Goal: Find contact information: Find contact information

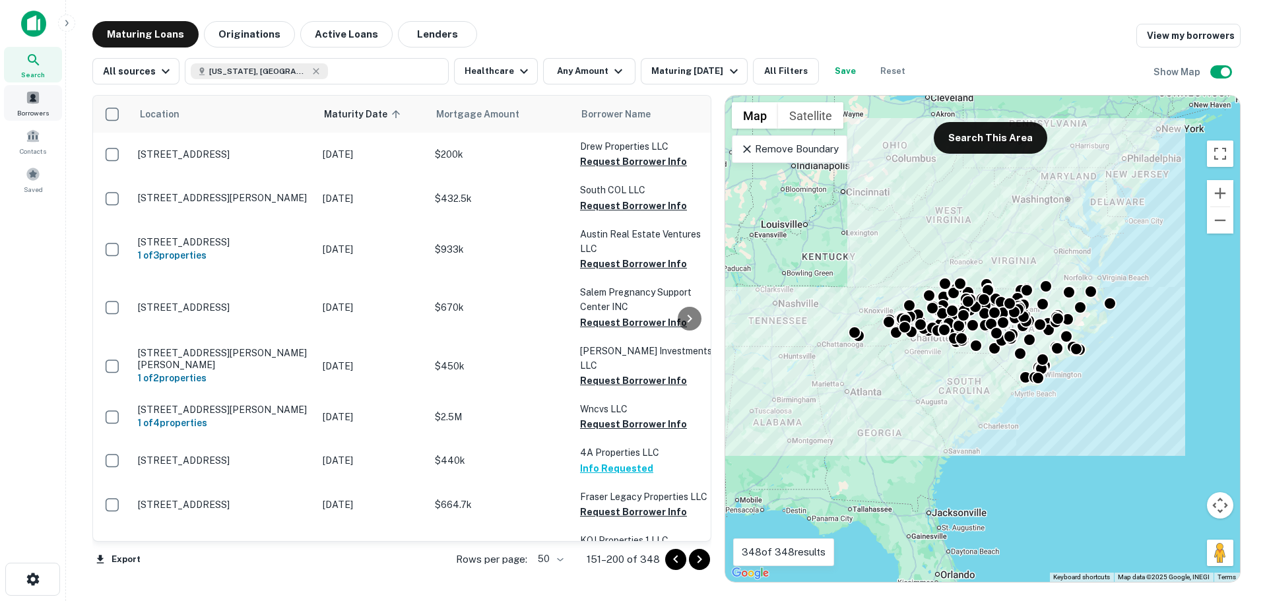
click at [33, 108] on span "Borrowers" at bounding box center [33, 113] width 32 height 11
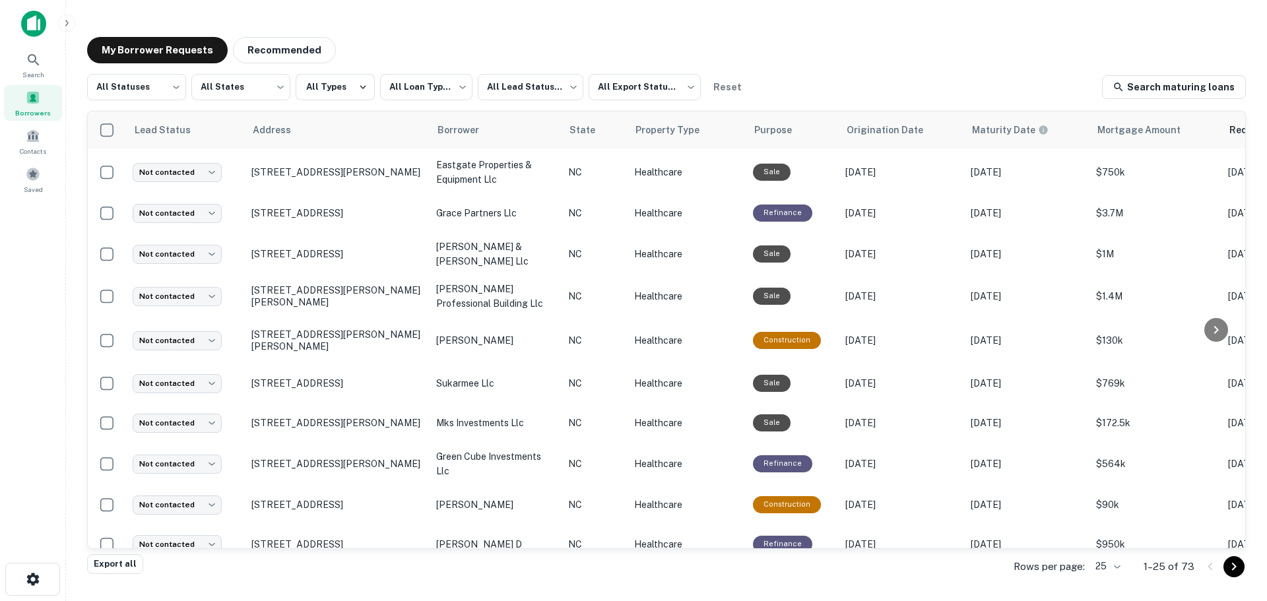
scroll to position [462, 0]
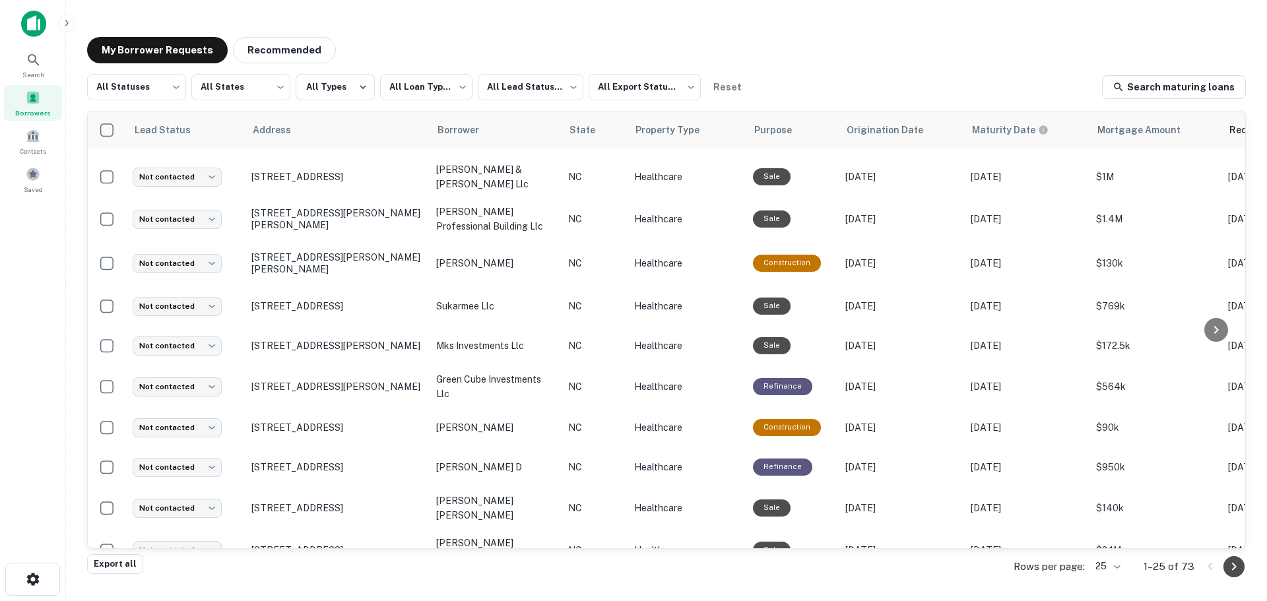
click at [1230, 566] on icon "Go to next page" at bounding box center [1234, 567] width 16 height 16
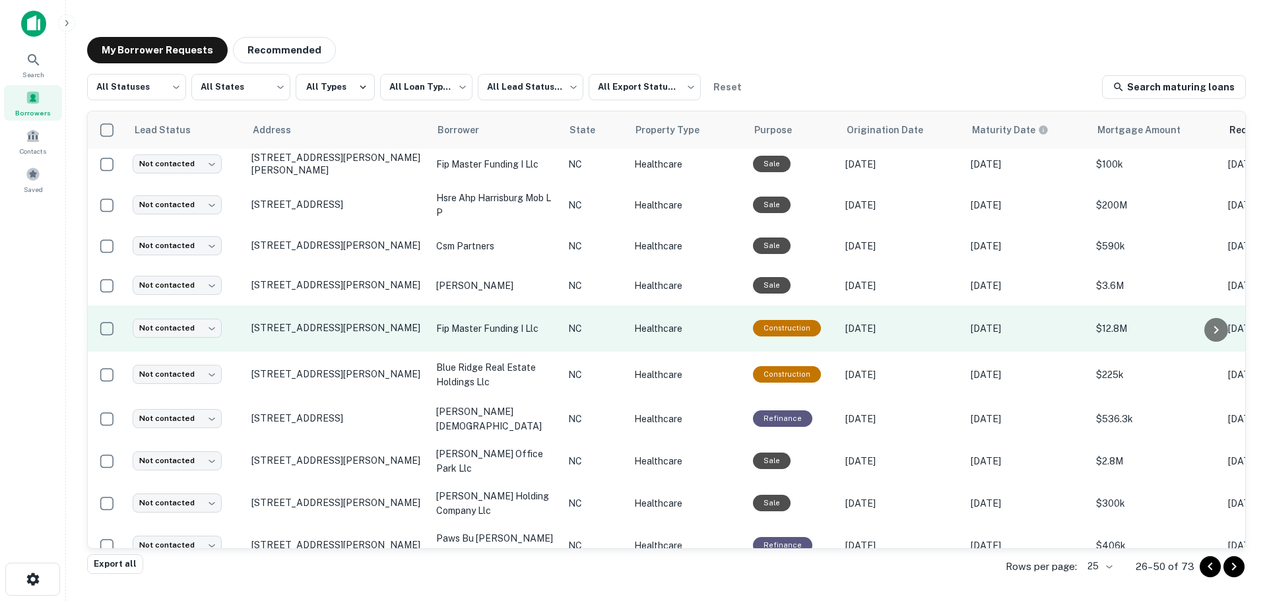
scroll to position [643, 0]
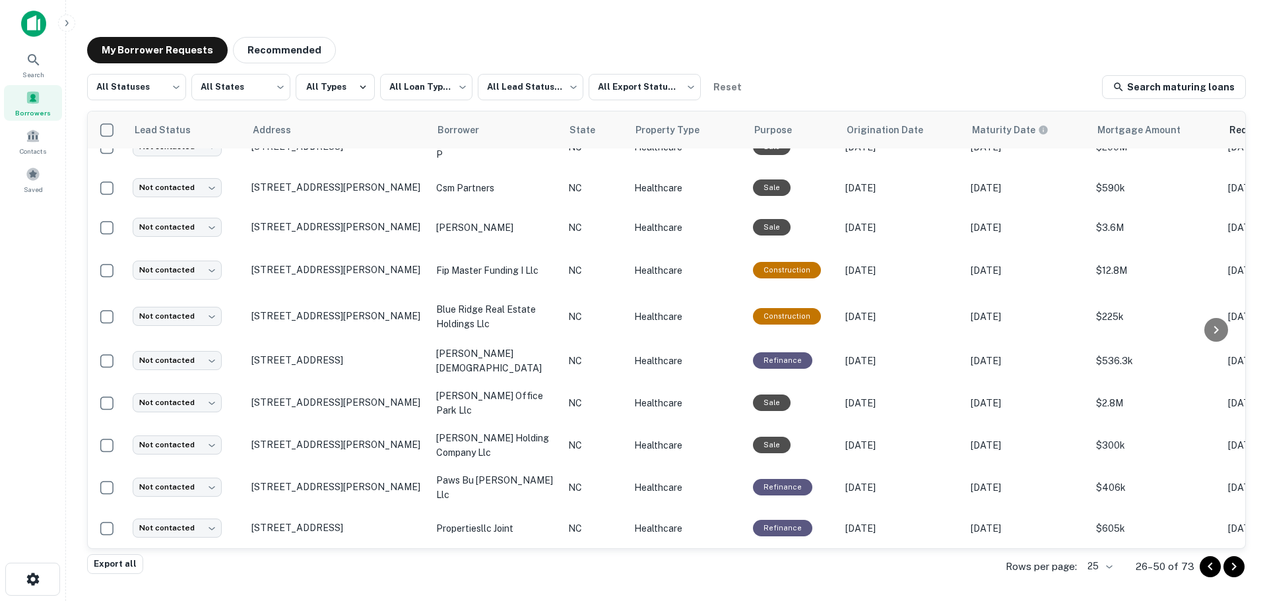
click at [1229, 568] on icon "Go to next page" at bounding box center [1234, 567] width 16 height 16
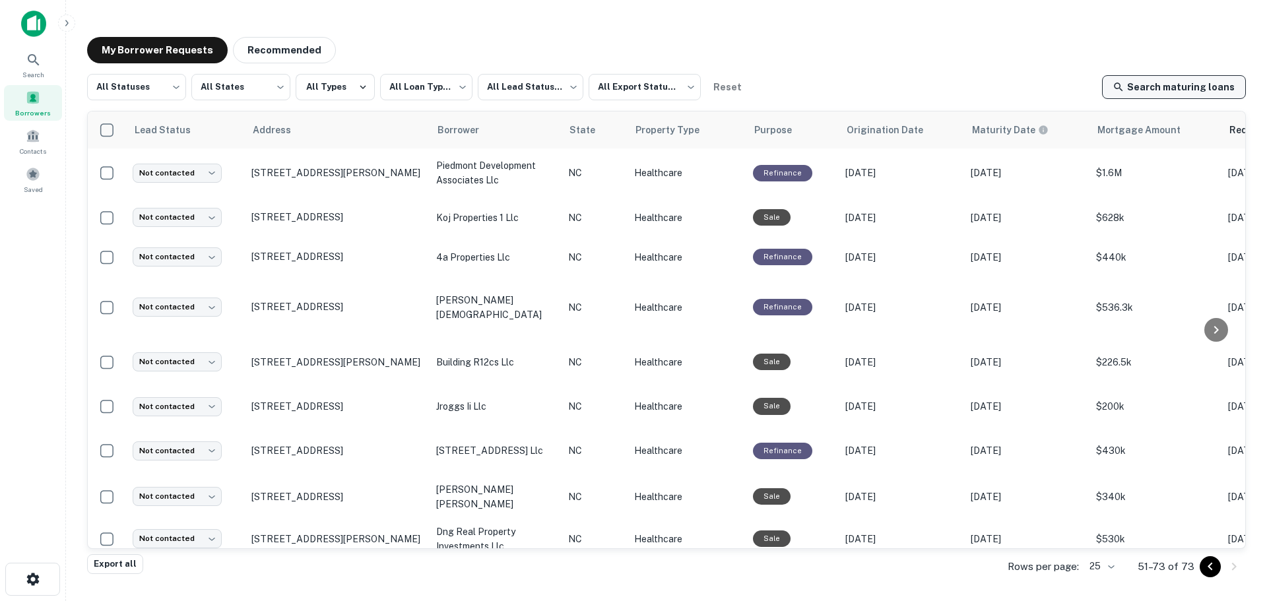
click at [1210, 88] on link "Search maturing loans" at bounding box center [1174, 87] width 144 height 24
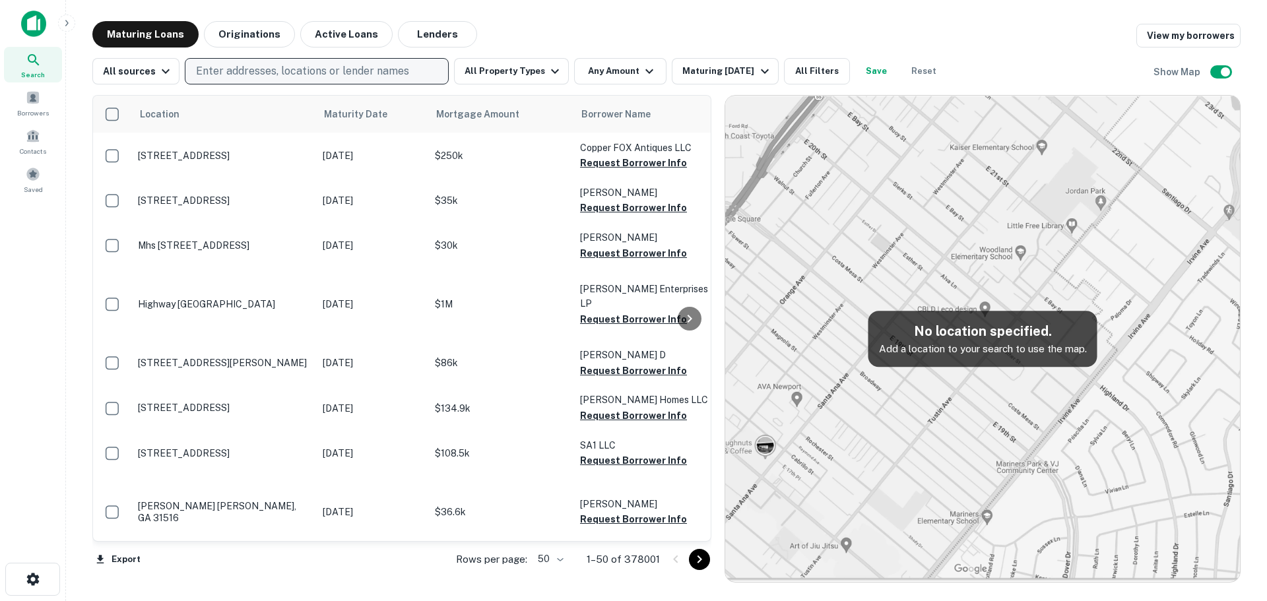
click at [259, 68] on p "Enter addresses, locations or lender names" at bounding box center [302, 71] width 213 height 16
type input "**********"
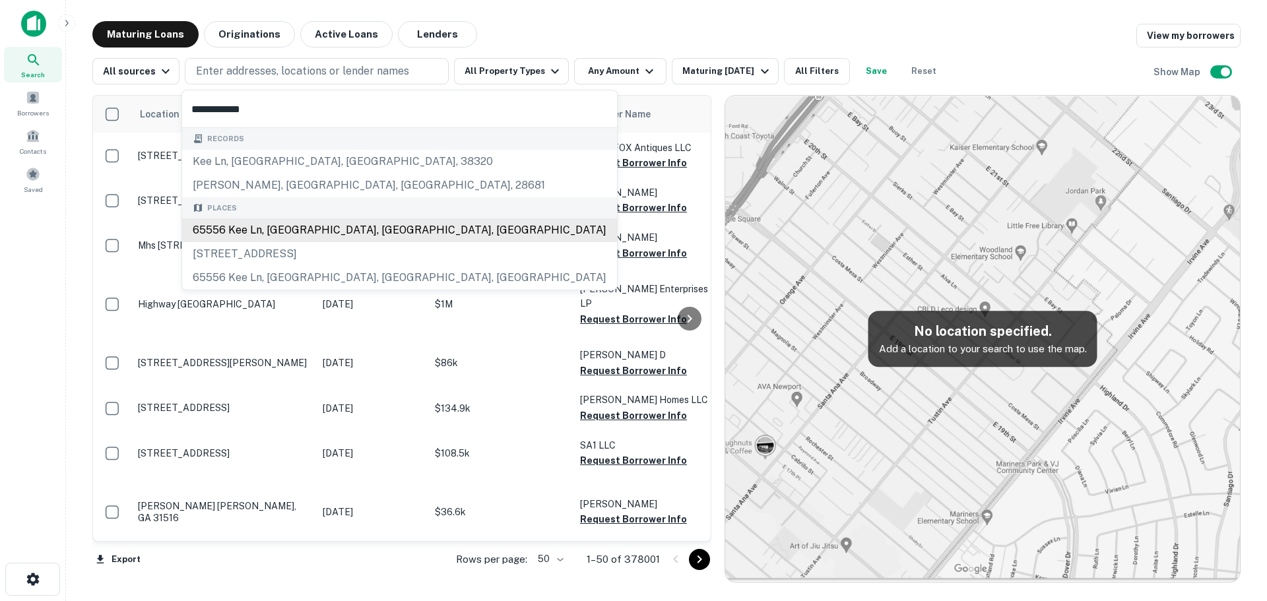
click at [260, 232] on div "65556 Kee Ln, Harrisburg, NC, USA" at bounding box center [399, 230] width 435 height 24
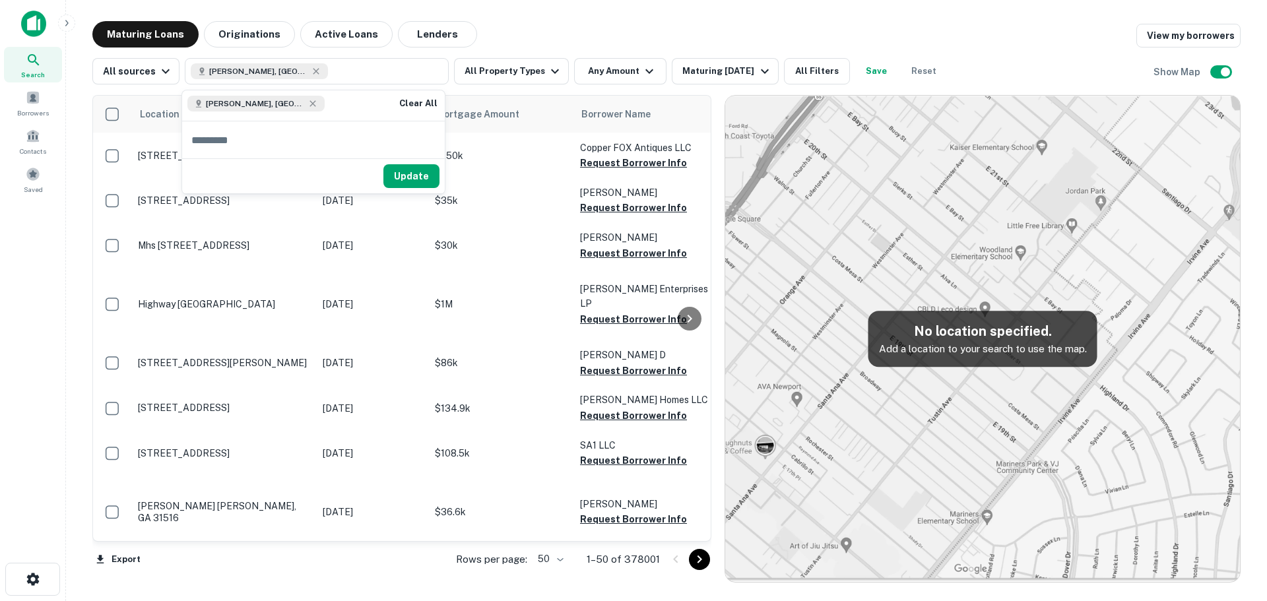
click at [404, 140] on input "text" at bounding box center [313, 139] width 263 height 37
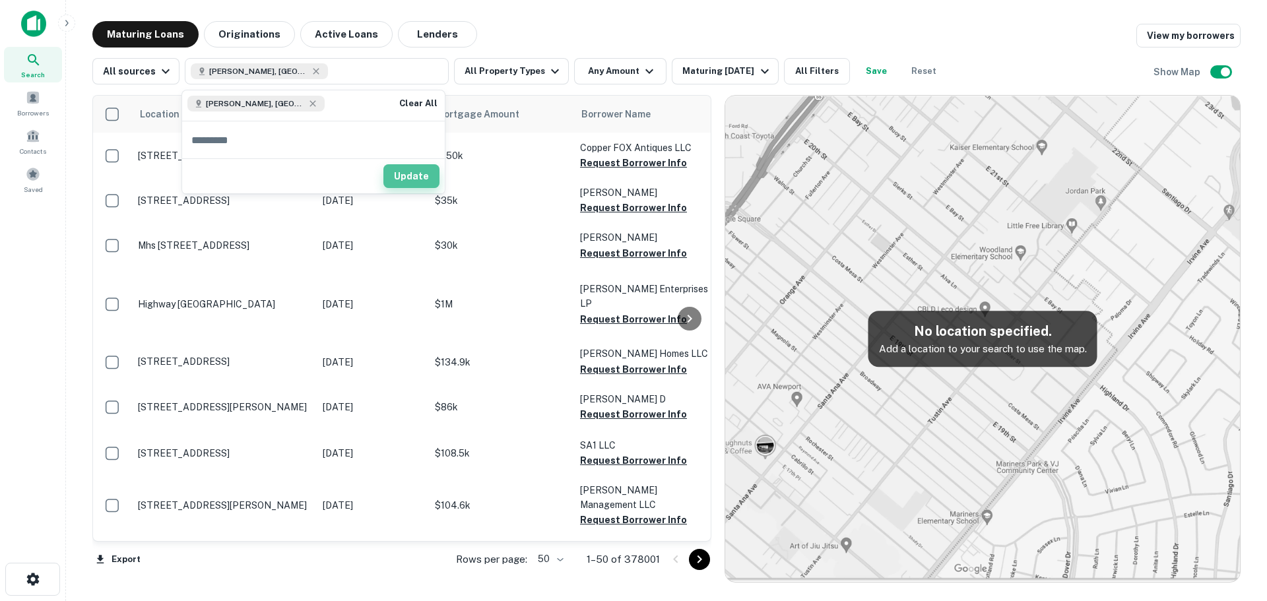
click at [411, 184] on button "Update" at bounding box center [411, 176] width 56 height 24
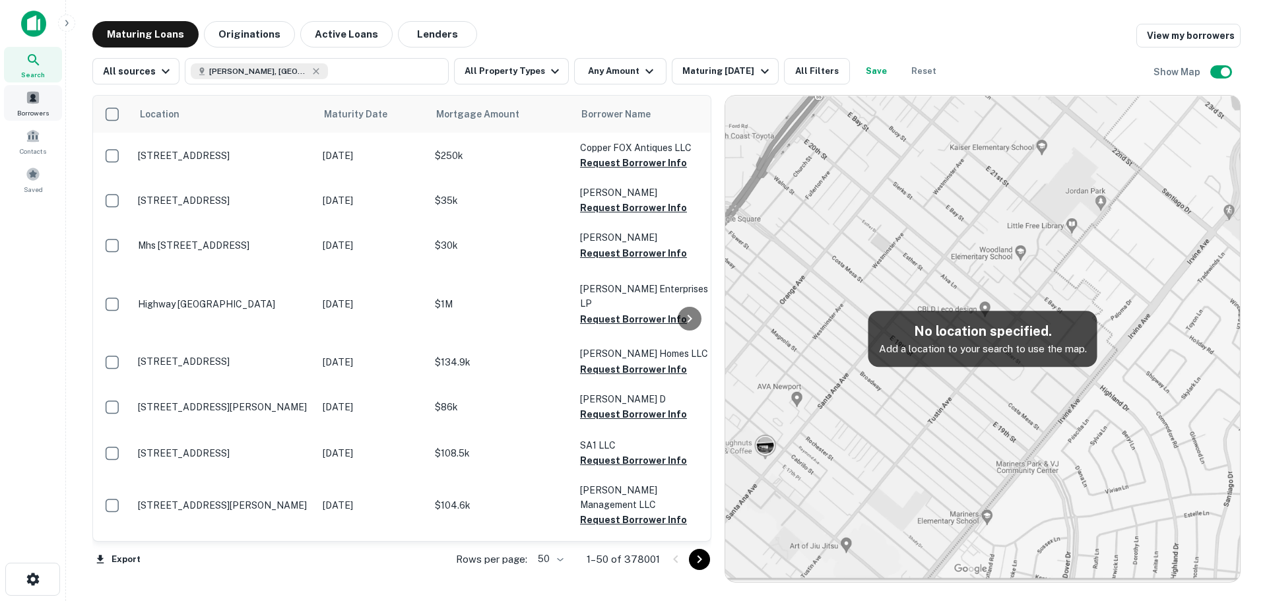
click at [34, 106] on div "Borrowers" at bounding box center [33, 103] width 58 height 36
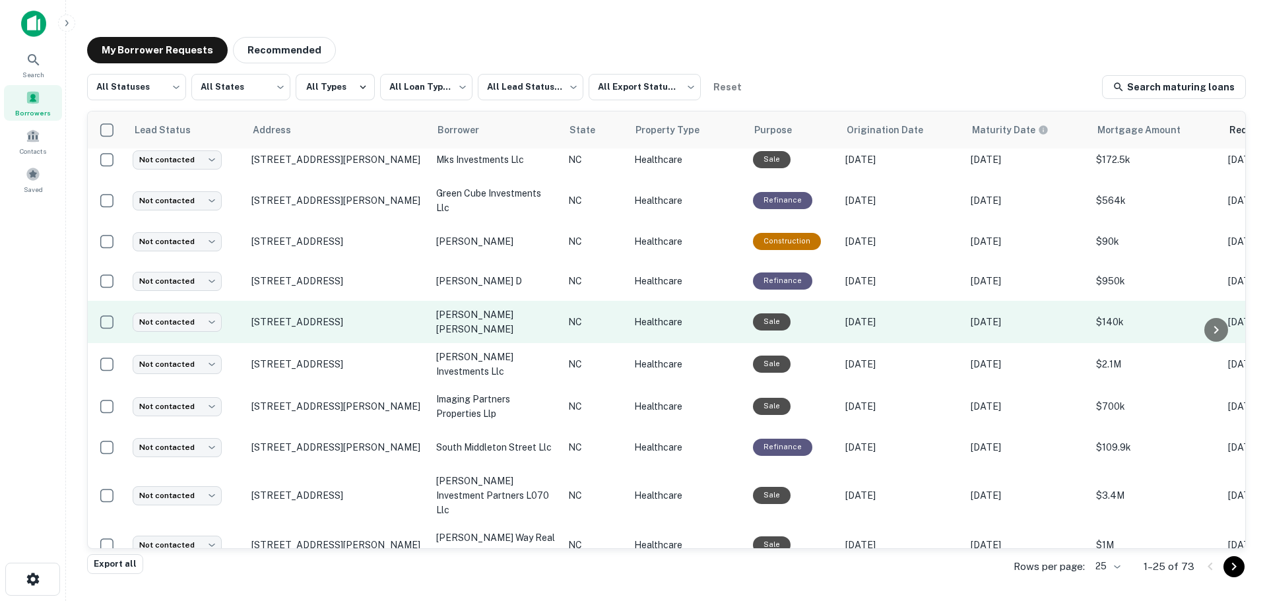
scroll to position [667, 0]
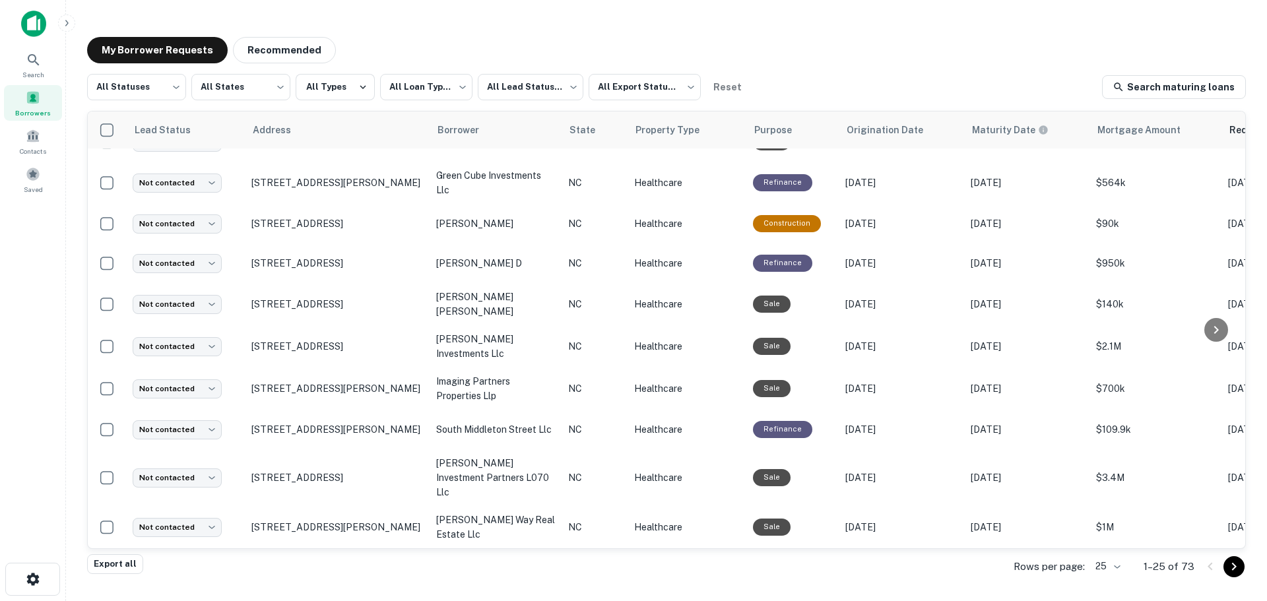
click at [1230, 572] on icon "Go to next page" at bounding box center [1234, 567] width 16 height 16
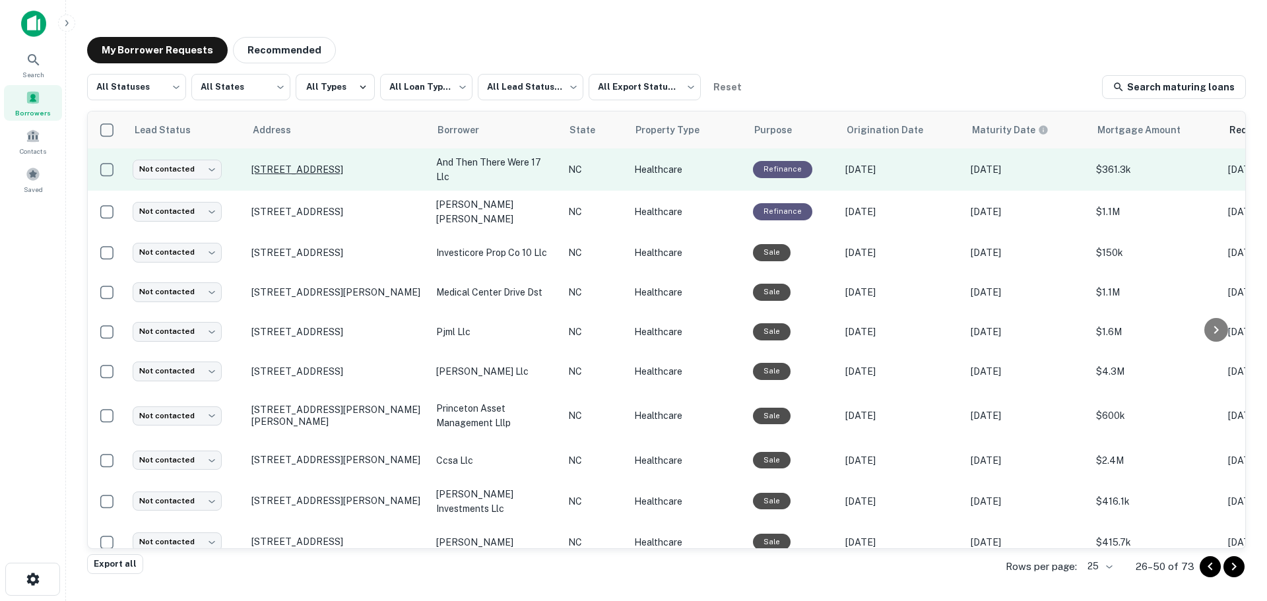
click at [321, 164] on p "[STREET_ADDRESS]" at bounding box center [337, 170] width 172 height 12
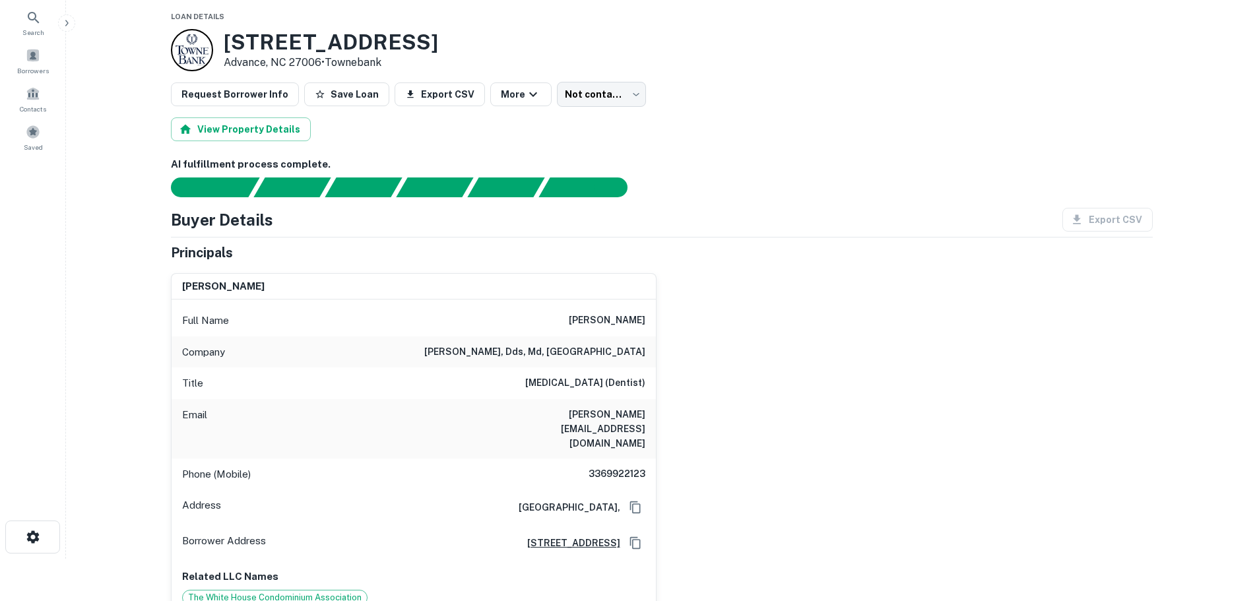
scroll to position [66, 0]
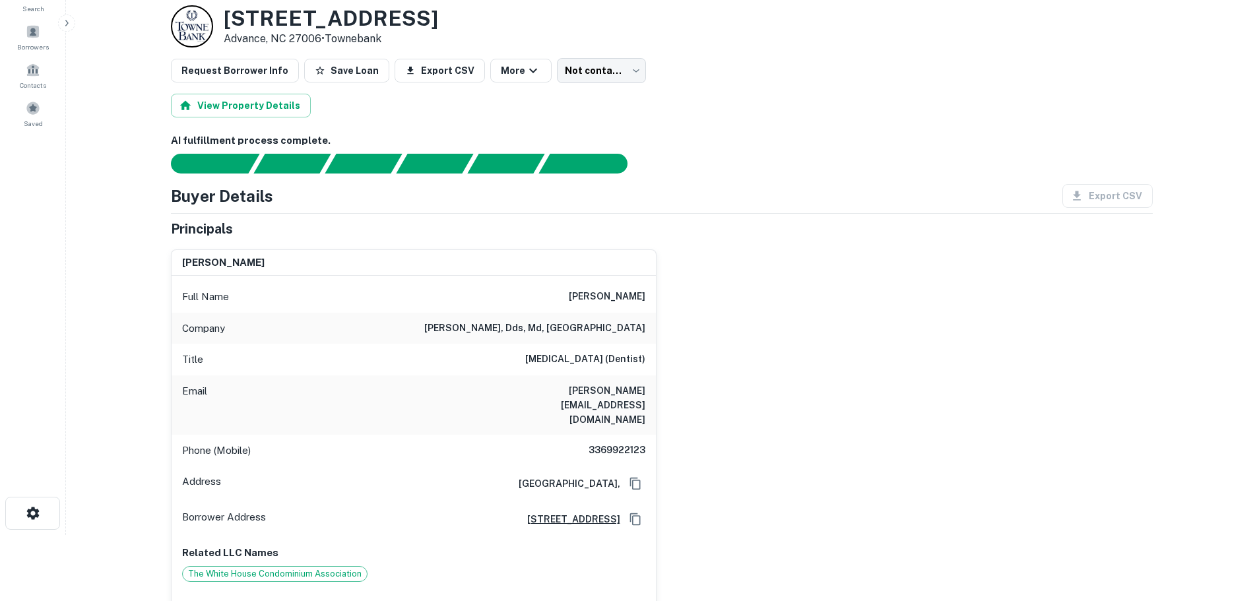
click at [618, 443] on h6 "3369922123" at bounding box center [605, 451] width 79 height 16
copy h6 "3369922123"
click at [552, 403] on h6 "[PERSON_NAME][EMAIL_ADDRESS][DOMAIN_NAME]" at bounding box center [566, 405] width 158 height 44
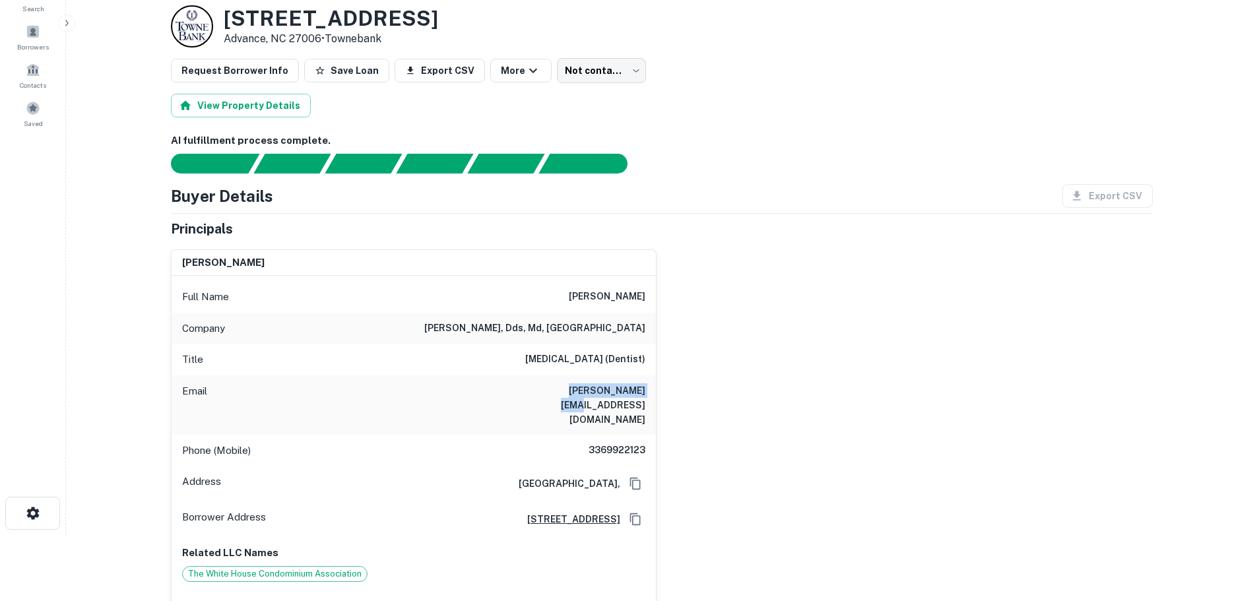
click at [552, 403] on h6 "[PERSON_NAME][EMAIL_ADDRESS][DOMAIN_NAME]" at bounding box center [566, 405] width 158 height 44
copy h6 "[PERSON_NAME][EMAIL_ADDRESS][DOMAIN_NAME]"
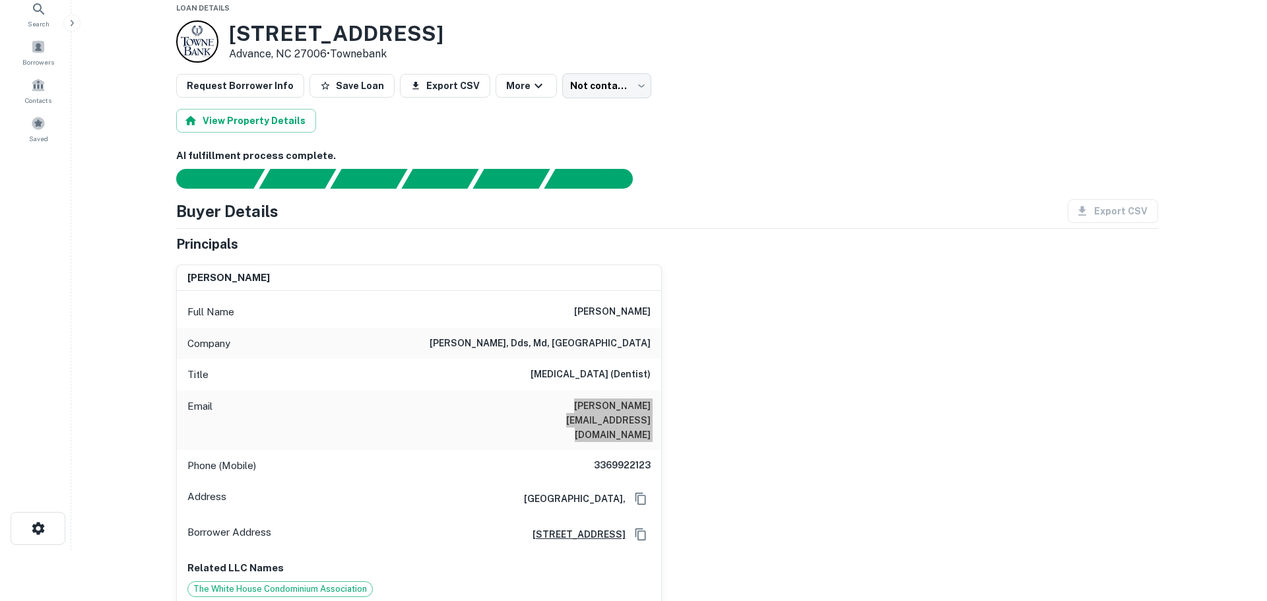
scroll to position [0, 0]
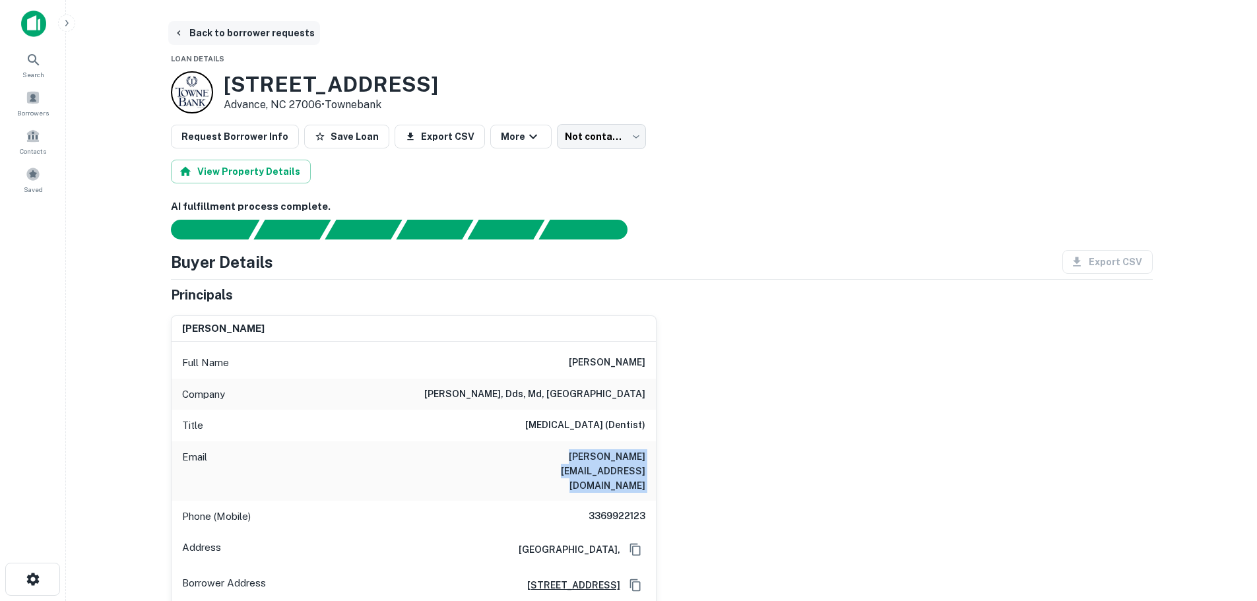
click at [208, 31] on button "Back to borrower requests" at bounding box center [244, 33] width 152 height 24
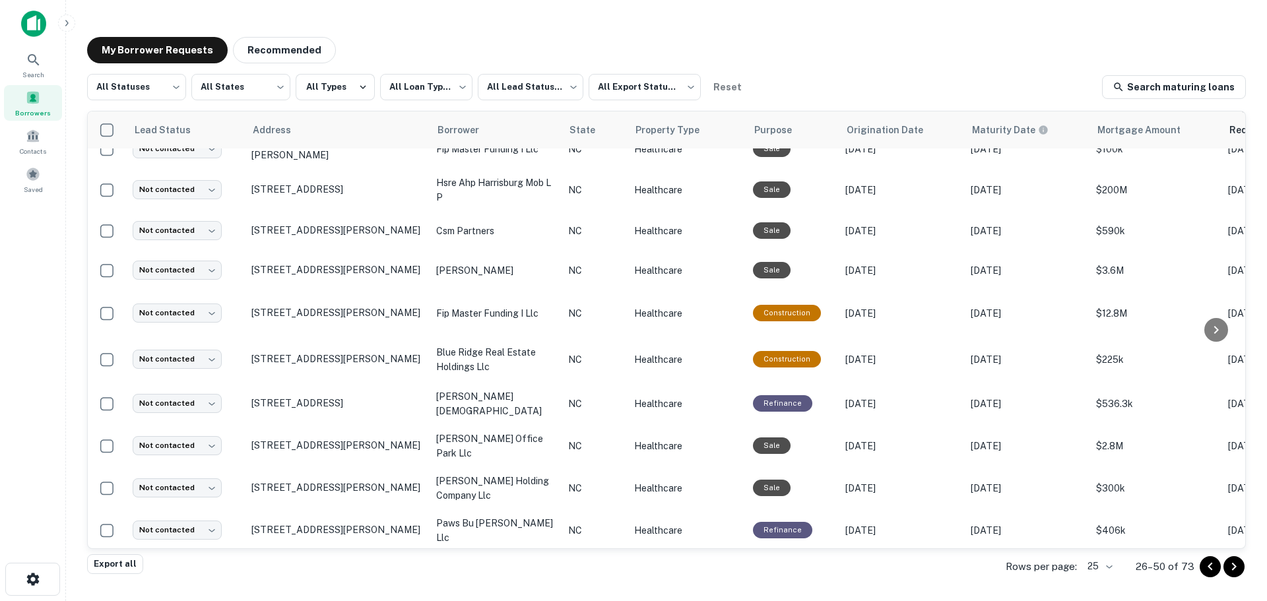
scroll to position [643, 0]
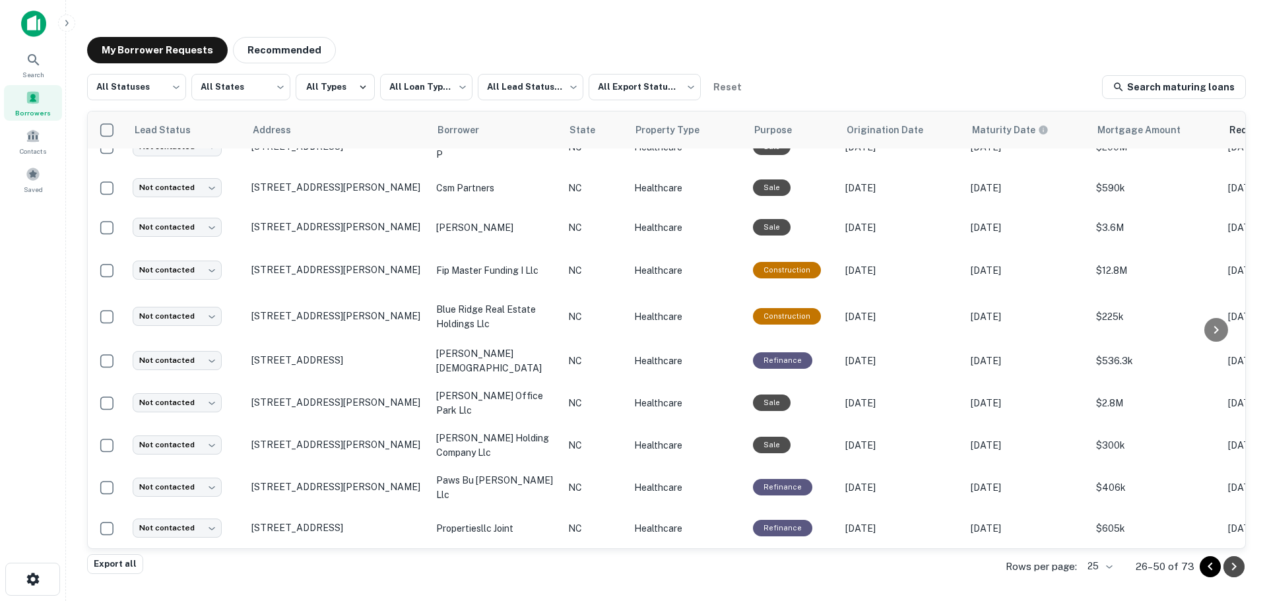
drag, startPoint x: 1230, startPoint y: 566, endPoint x: 1222, endPoint y: 564, distance: 8.3
click at [1230, 564] on icon "Go to next page" at bounding box center [1234, 567] width 16 height 16
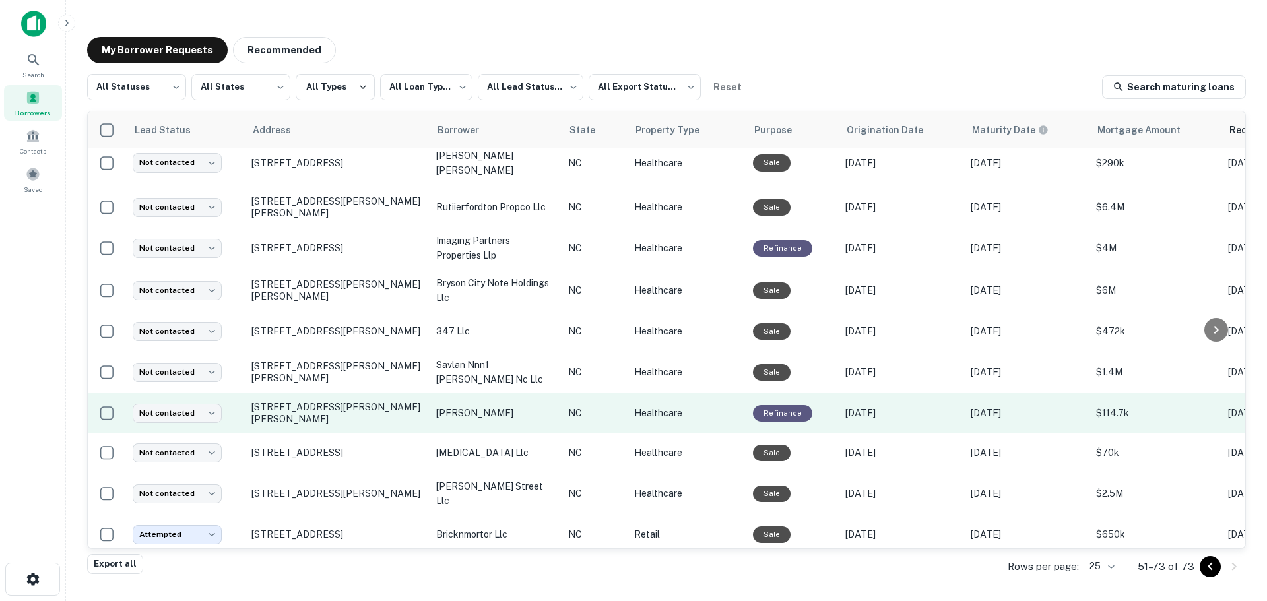
scroll to position [573, 0]
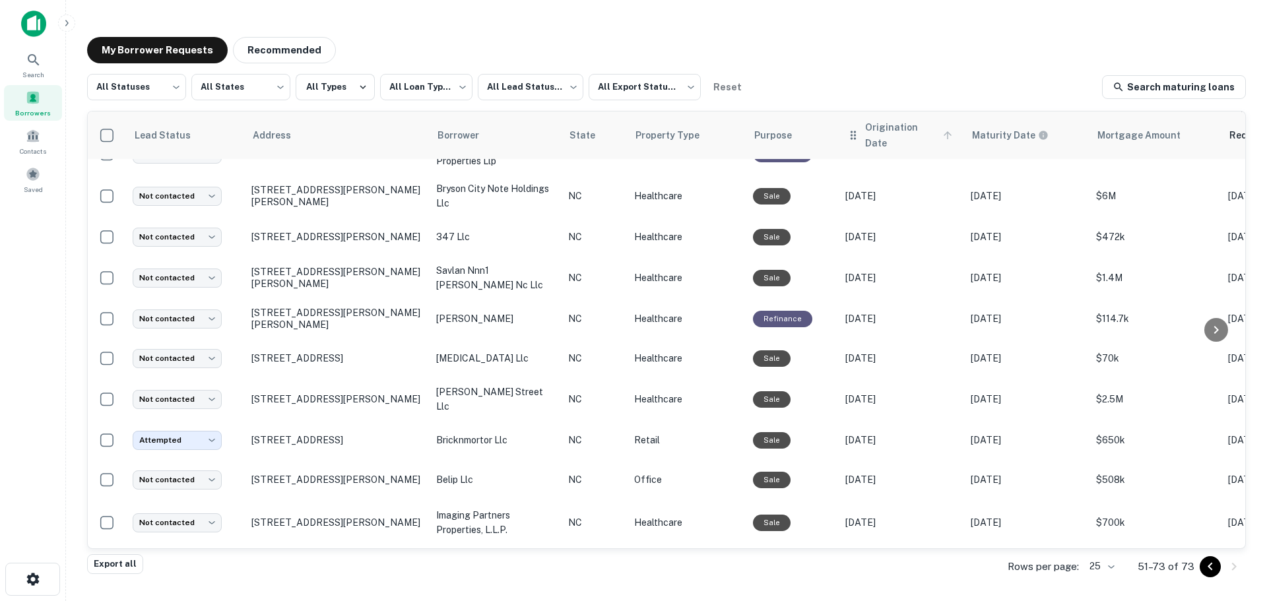
click at [902, 129] on span "Origination Date" at bounding box center [910, 135] width 91 height 32
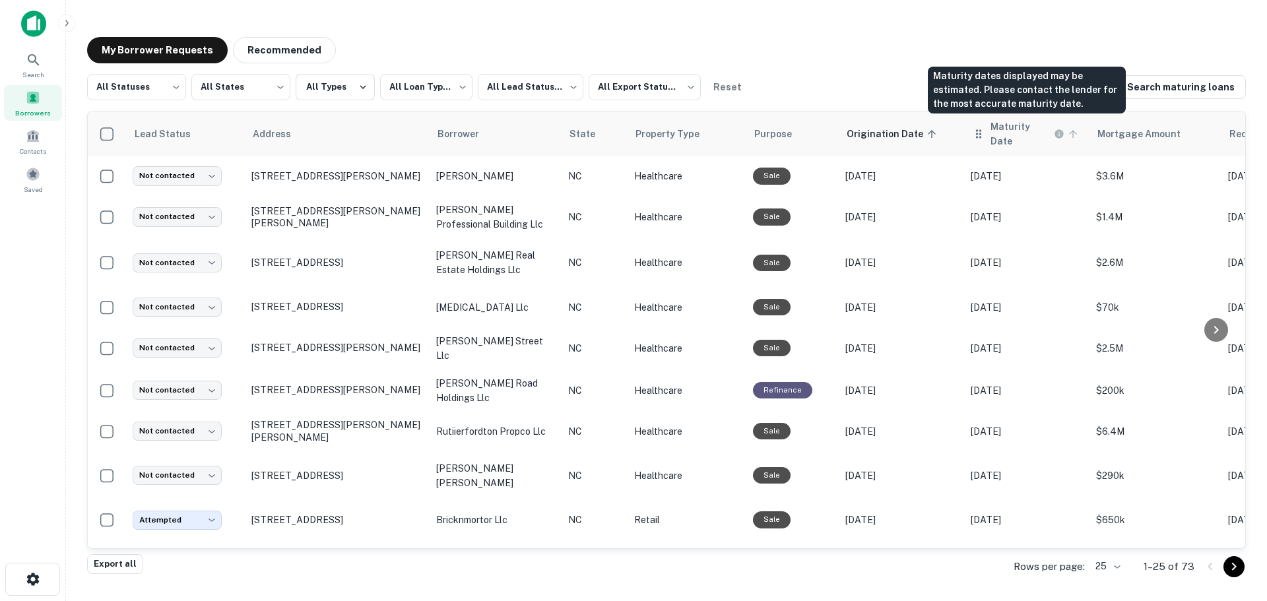
click at [1008, 134] on h6 "Maturity Date" at bounding box center [1021, 133] width 61 height 29
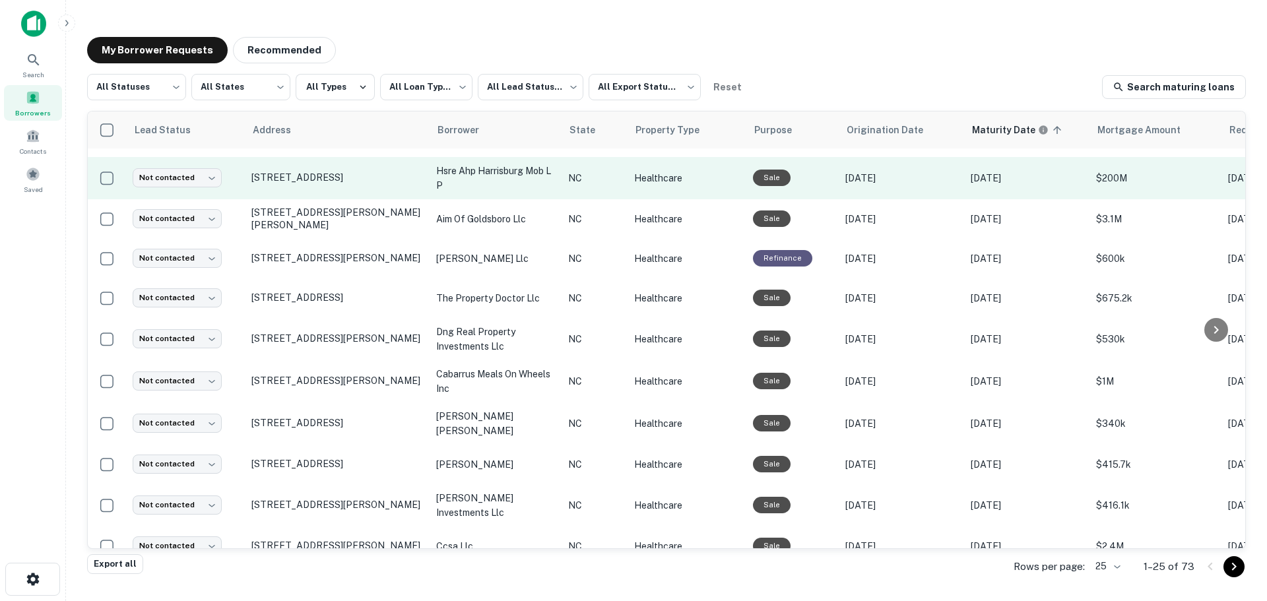
scroll to position [639, 0]
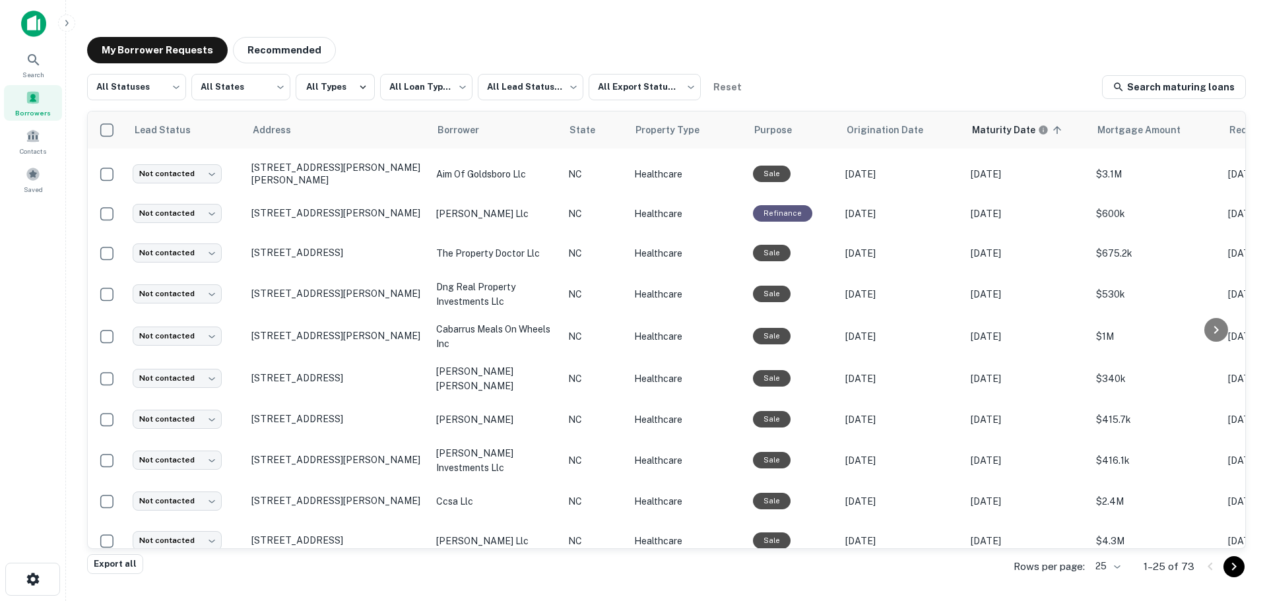
click at [1233, 567] on icon "Go to next page" at bounding box center [1234, 567] width 16 height 16
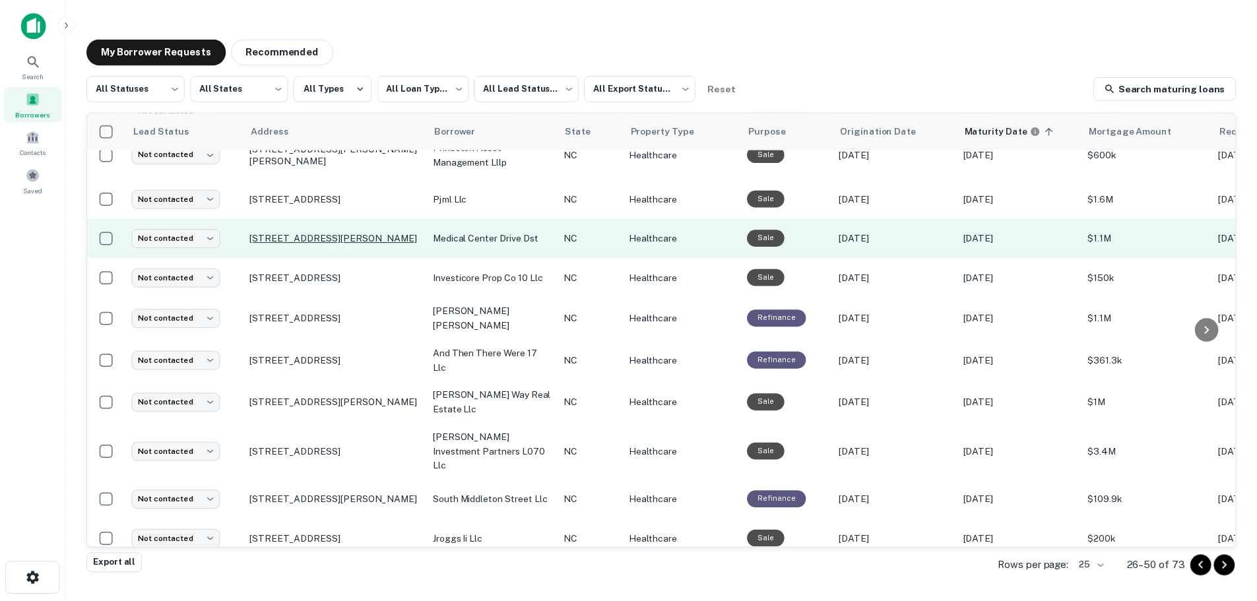
scroll to position [132, 0]
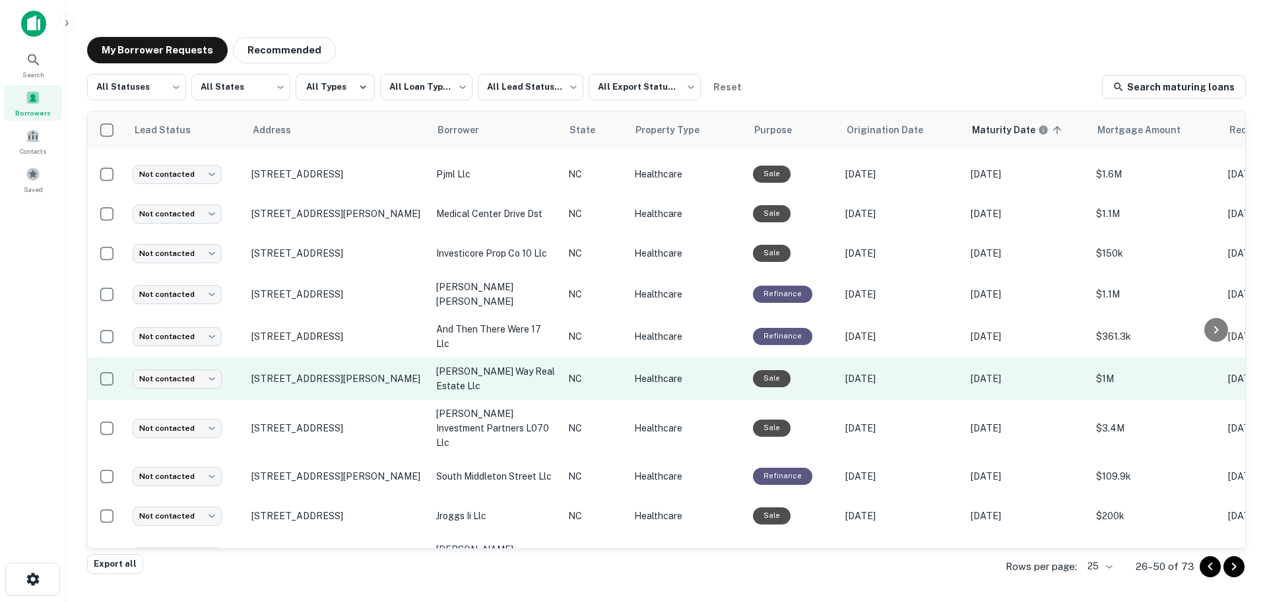
drag, startPoint x: 293, startPoint y: 376, endPoint x: 125, endPoint y: 379, distance: 167.7
drag, startPoint x: 125, startPoint y: 379, endPoint x: 416, endPoint y: 378, distance: 290.4
drag, startPoint x: 416, startPoint y: 378, endPoint x: 403, endPoint y: 379, distance: 12.6
click at [403, 379] on p "[STREET_ADDRESS][PERSON_NAME]" at bounding box center [337, 379] width 172 height 12
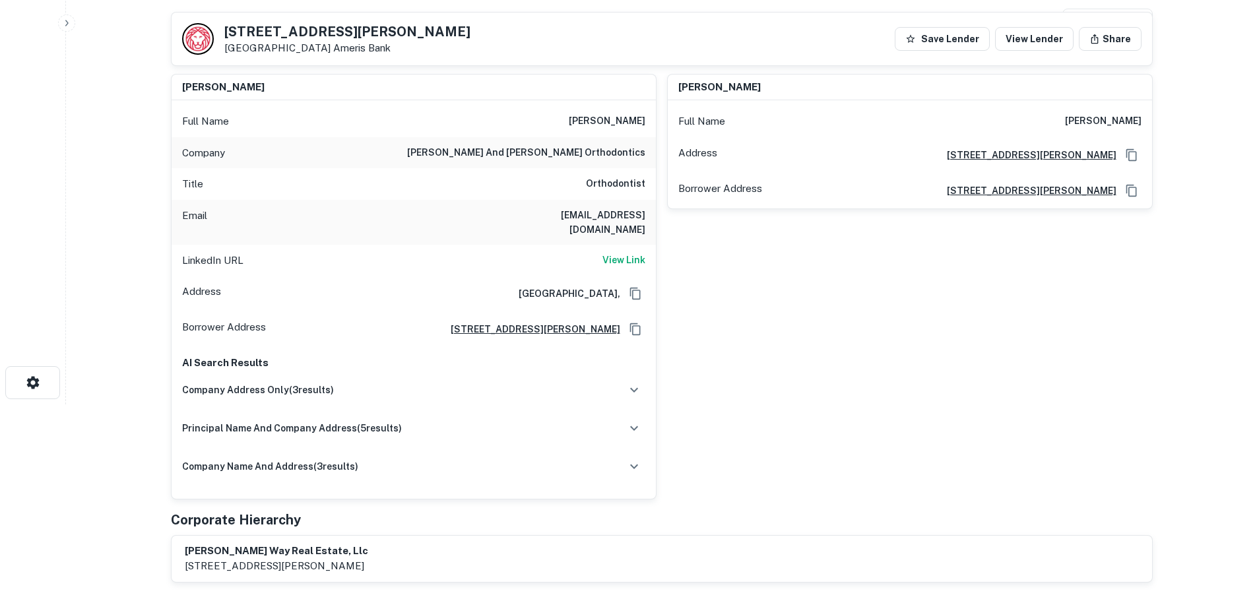
scroll to position [66, 0]
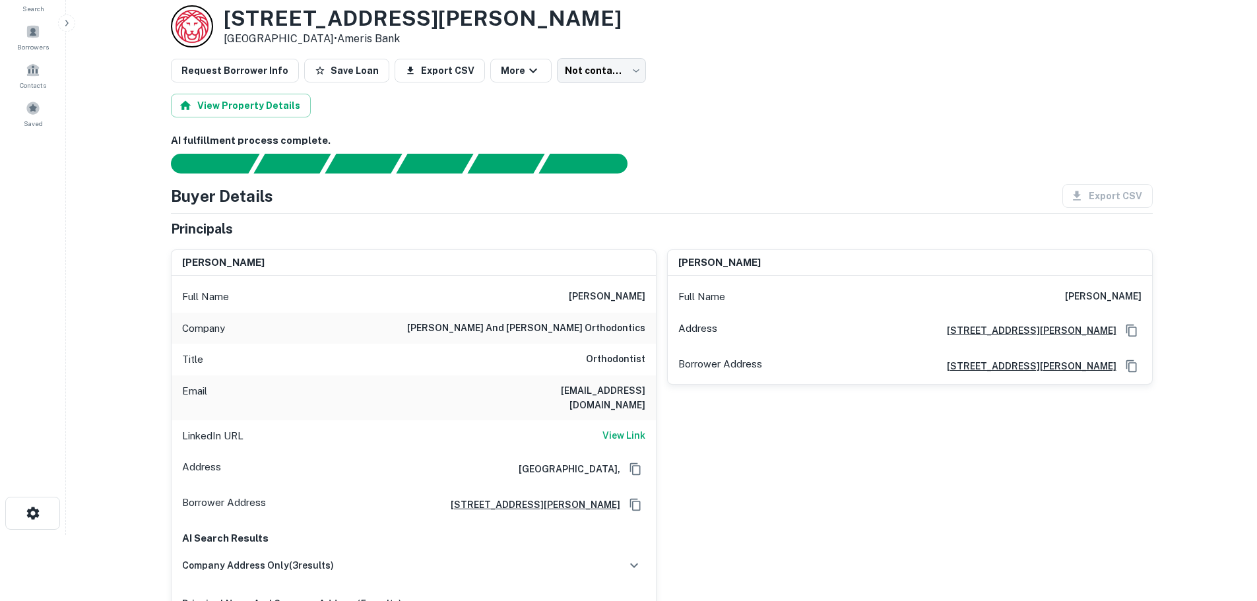
click at [574, 386] on h6 "[EMAIL_ADDRESS][DOMAIN_NAME]" at bounding box center [566, 397] width 158 height 29
click at [573, 386] on h6 "[EMAIL_ADDRESS][DOMAIN_NAME]" at bounding box center [566, 397] width 158 height 29
copy h6 "[EMAIL_ADDRESS][DOMAIN_NAME]"
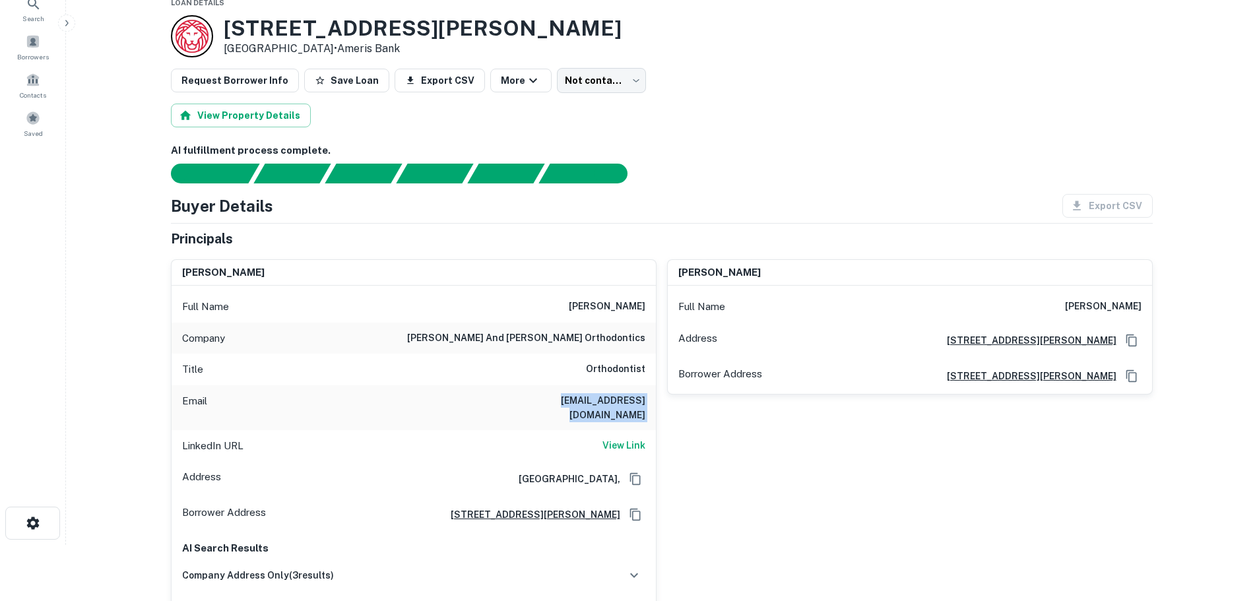
scroll to position [0, 0]
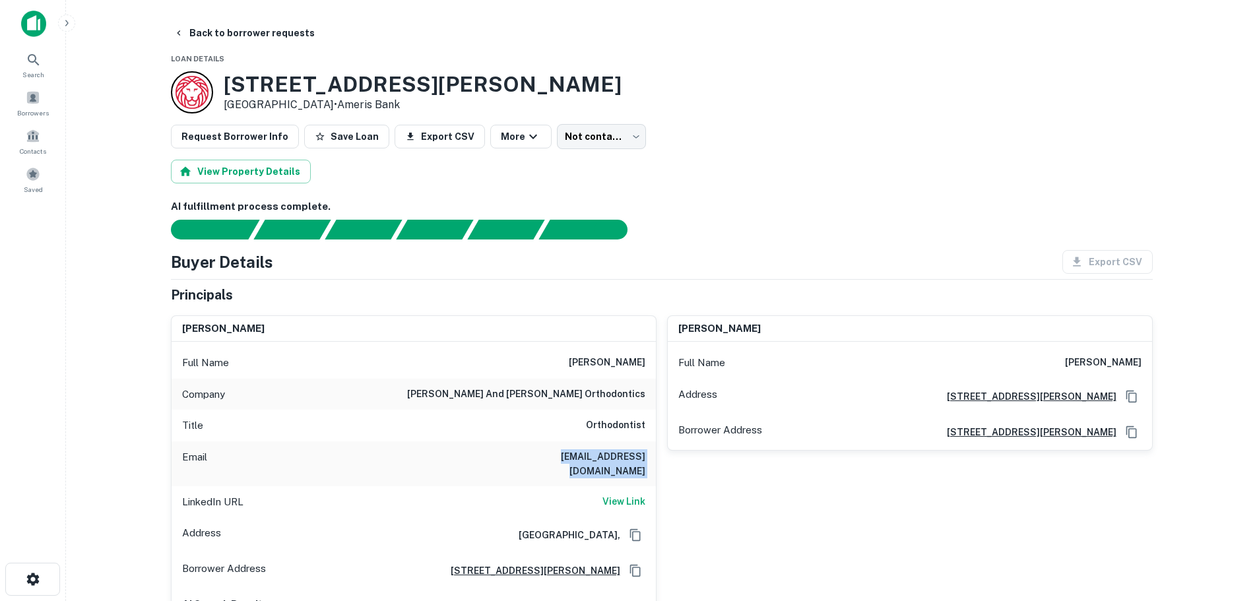
drag, startPoint x: 1143, startPoint y: 360, endPoint x: 1133, endPoint y: 362, distance: 10.7
click at [1133, 362] on div "Full Name [PERSON_NAME]" at bounding box center [910, 363] width 484 height 32
click at [1133, 362] on h6 "[PERSON_NAME]" at bounding box center [1103, 363] width 77 height 16
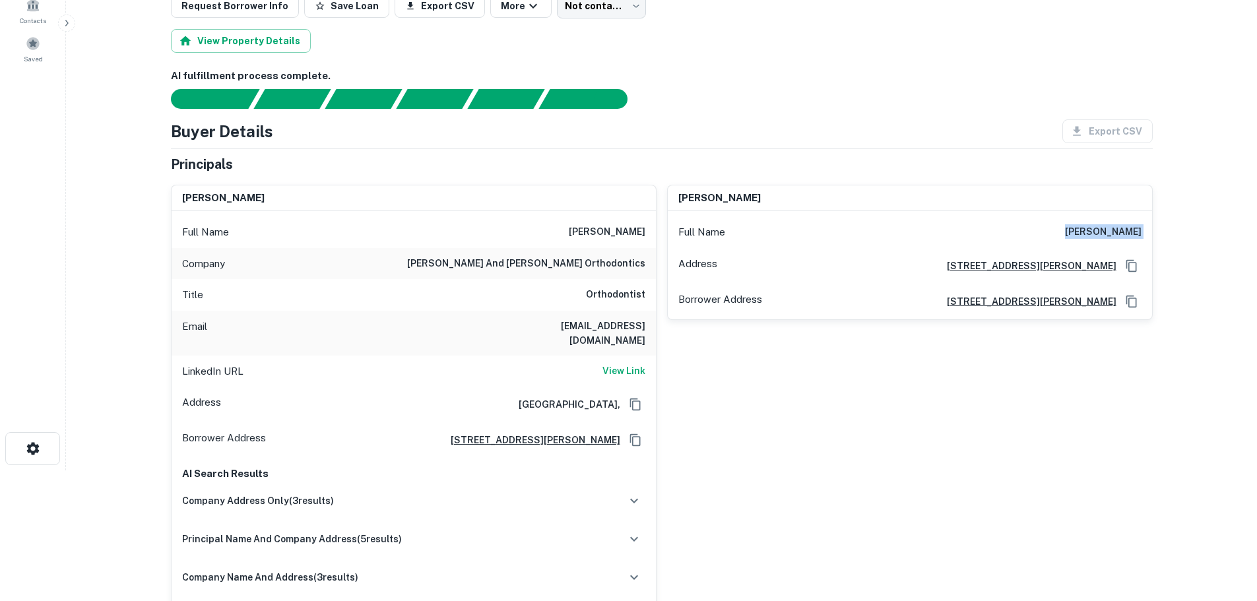
scroll to position [132, 0]
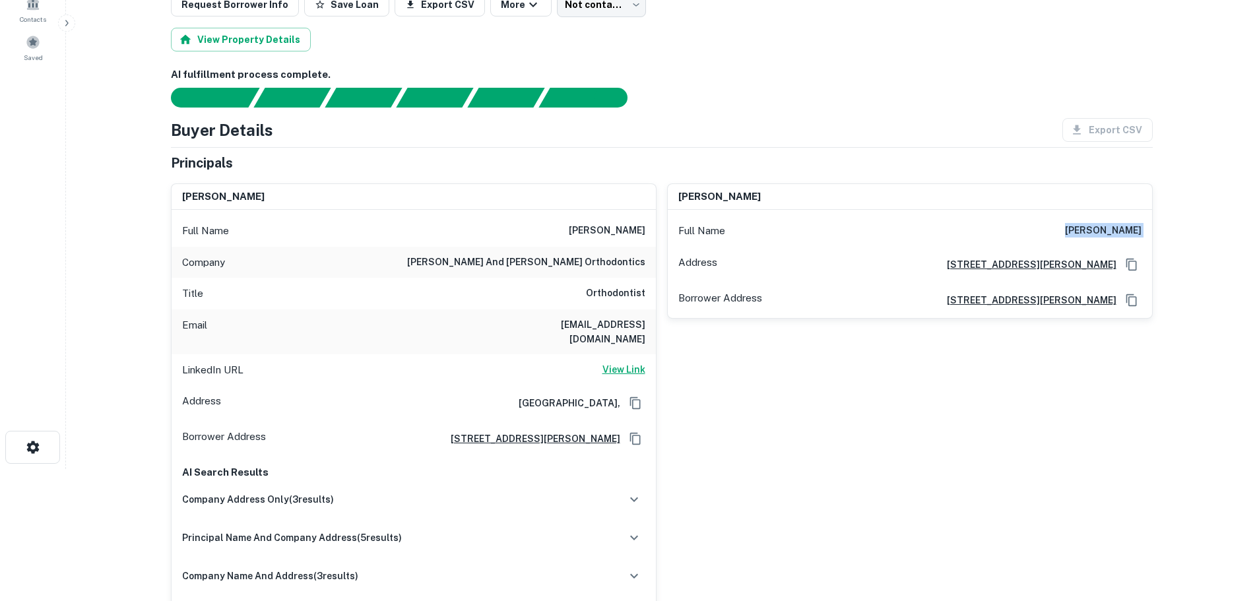
click at [626, 362] on h6 "View Link" at bounding box center [624, 369] width 43 height 15
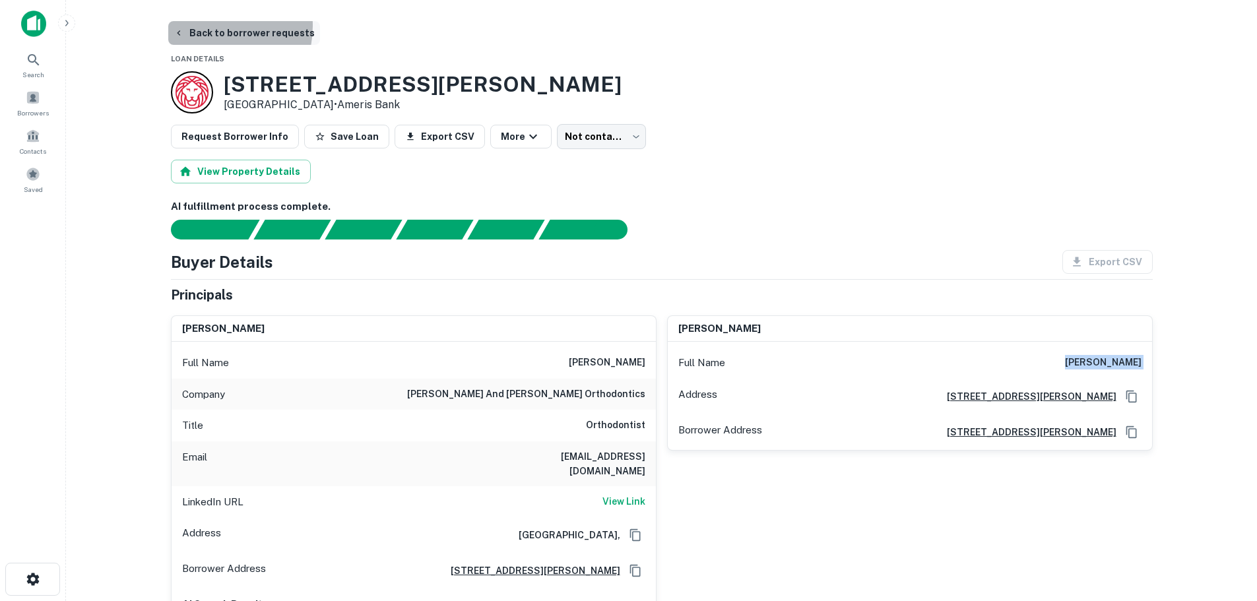
click at [206, 26] on button "Back to borrower requests" at bounding box center [244, 33] width 152 height 24
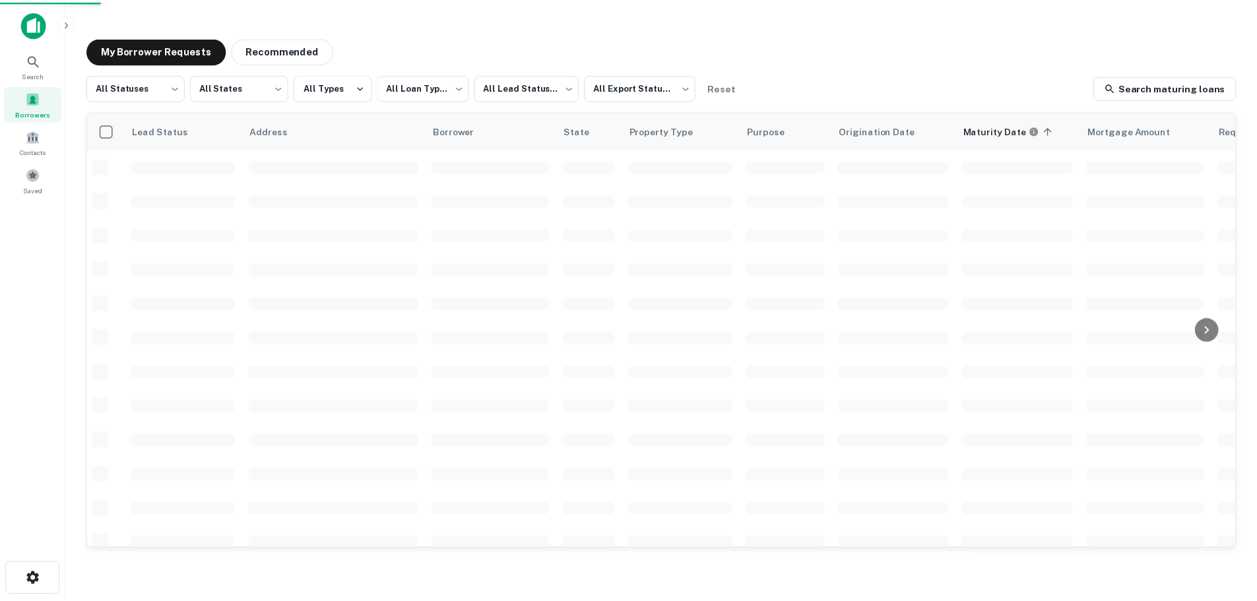
scroll to position [132, 0]
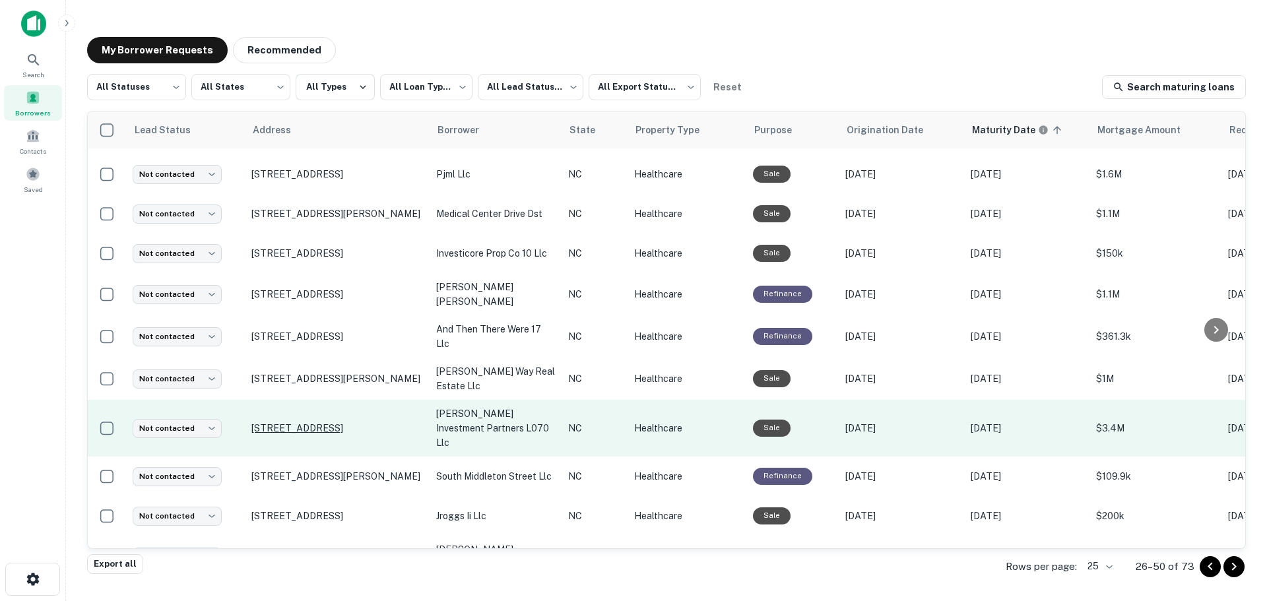
click at [308, 422] on p "[STREET_ADDRESS]" at bounding box center [337, 428] width 172 height 12
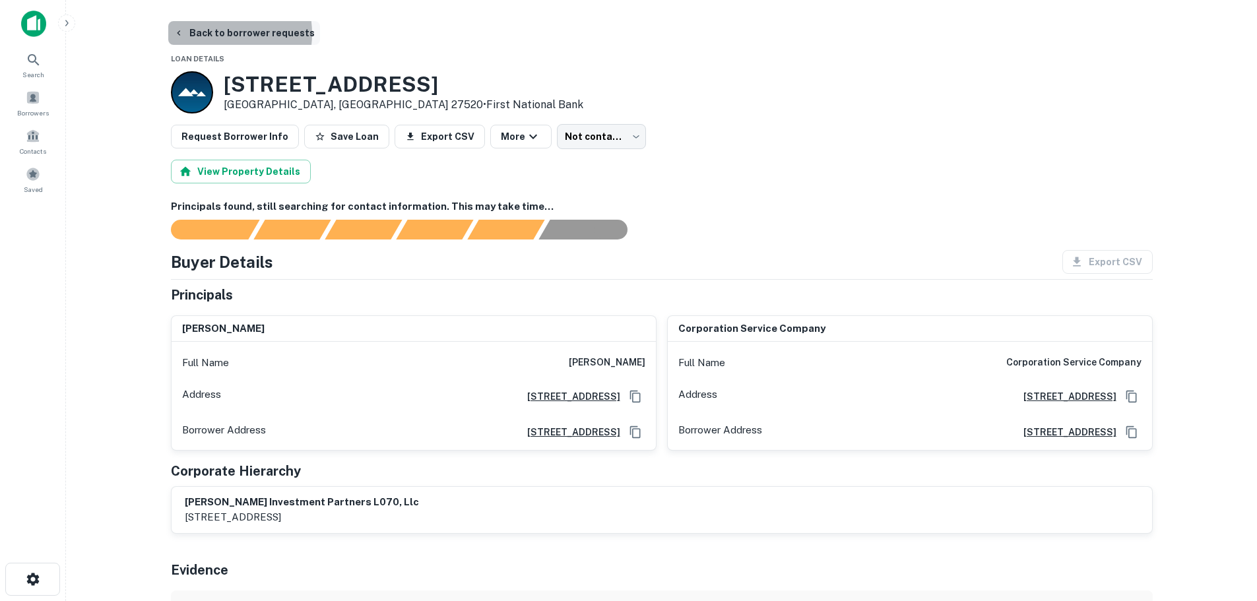
click at [212, 34] on button "Back to borrower requests" at bounding box center [244, 33] width 152 height 24
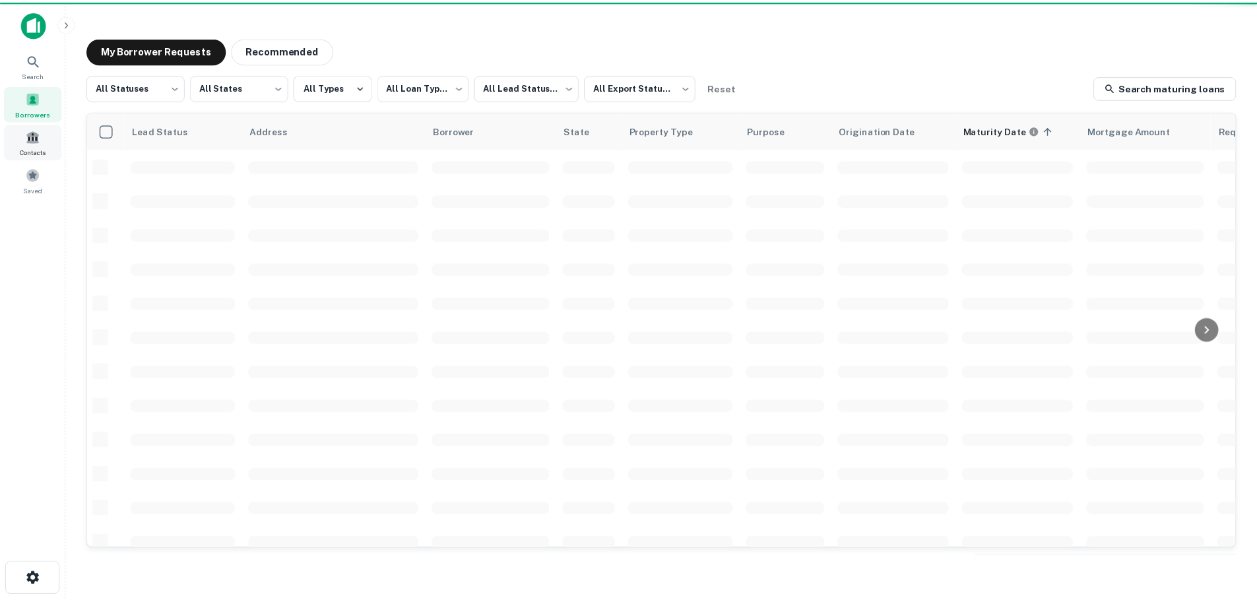
scroll to position [132, 0]
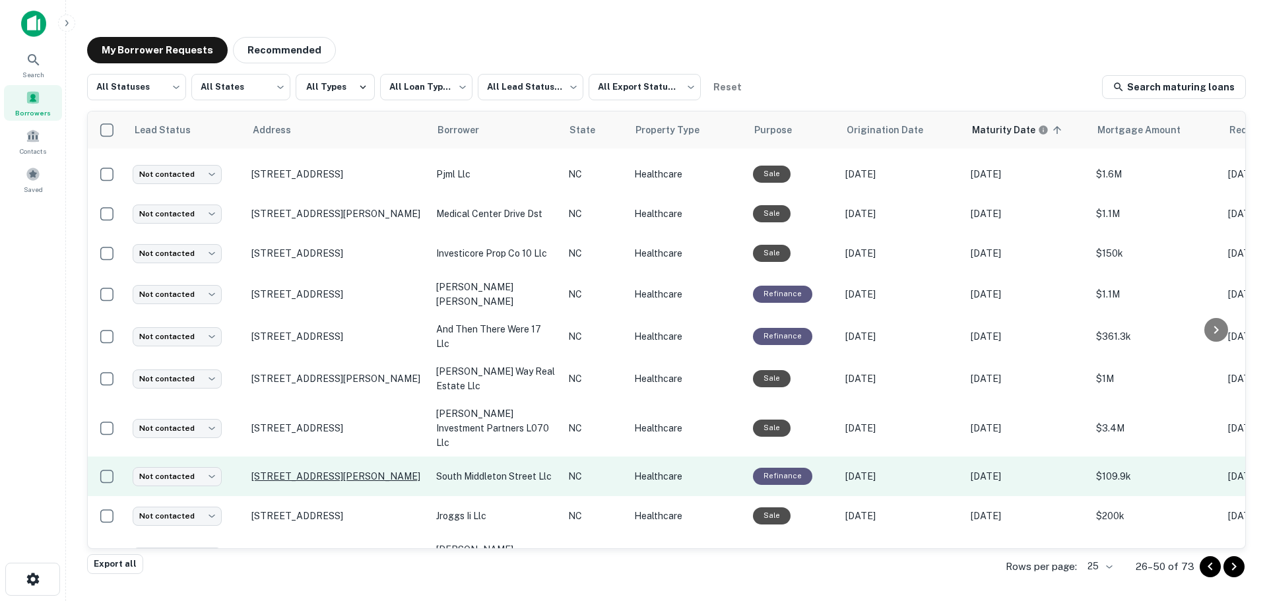
click at [333, 471] on p "[STREET_ADDRESS][PERSON_NAME]" at bounding box center [337, 477] width 172 height 12
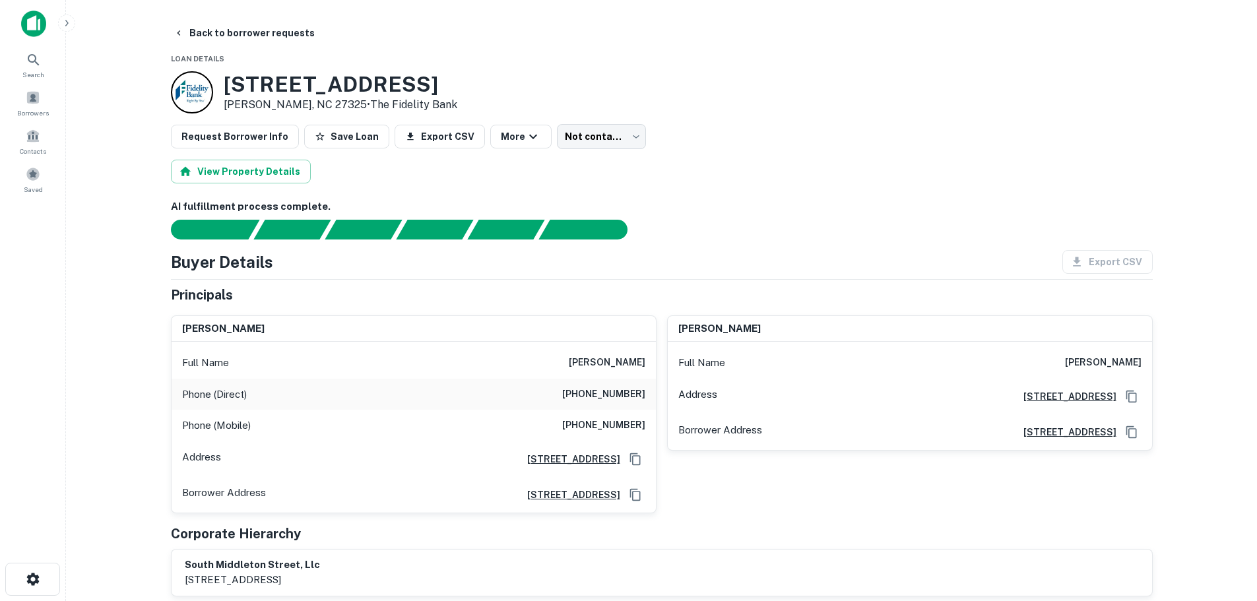
click at [608, 422] on h6 "[PHONE_NUMBER]" at bounding box center [603, 426] width 83 height 16
copy h6 "[PHONE_NUMBER]"
click at [597, 391] on h6 "[PHONE_NUMBER]" at bounding box center [603, 395] width 83 height 16
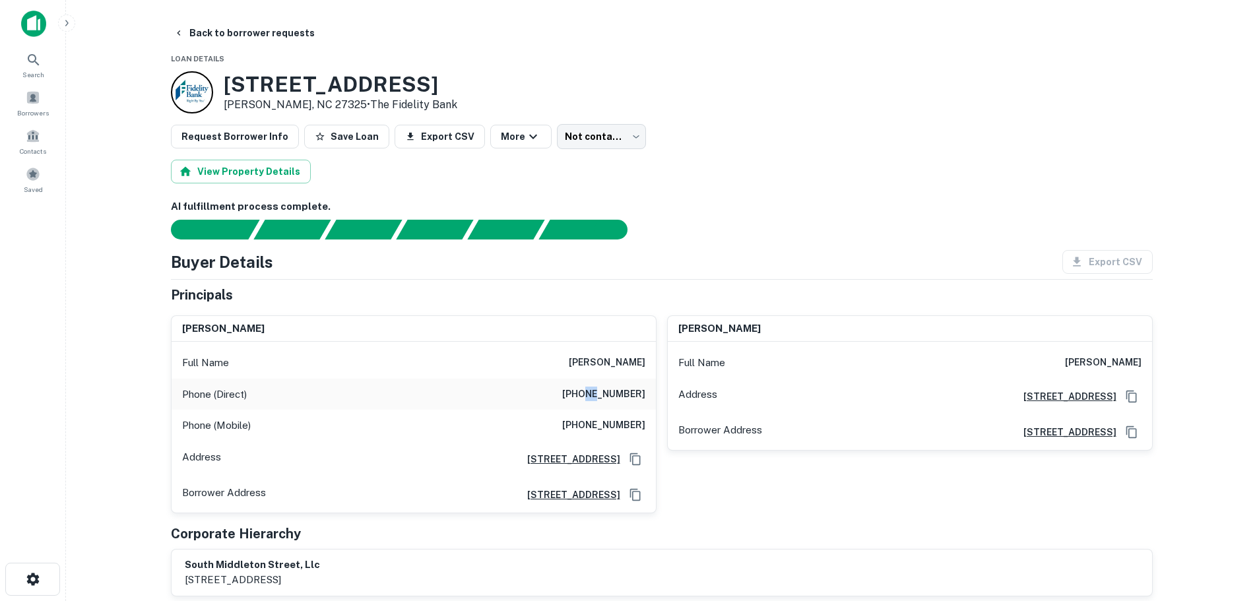
click at [597, 391] on h6 "[PHONE_NUMBER]" at bounding box center [603, 395] width 83 height 16
copy h6 "[PHONE_NUMBER]"
click at [249, 31] on button "Back to borrower requests" at bounding box center [244, 33] width 152 height 24
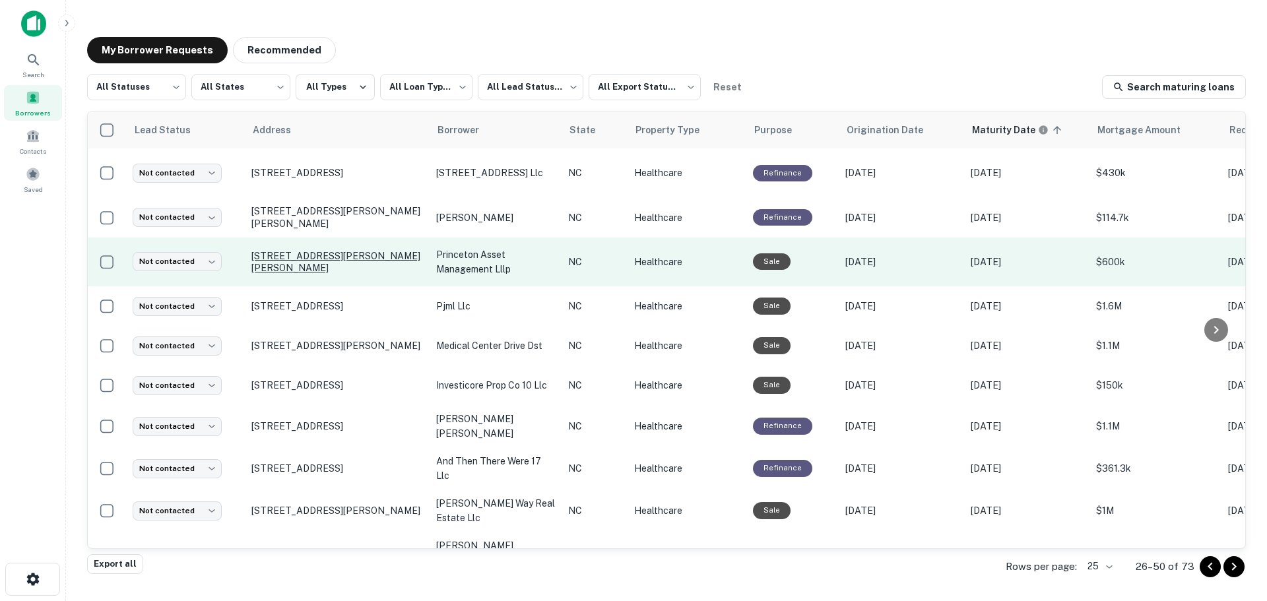
click at [300, 257] on p "[STREET_ADDRESS][PERSON_NAME][PERSON_NAME]" at bounding box center [337, 262] width 172 height 24
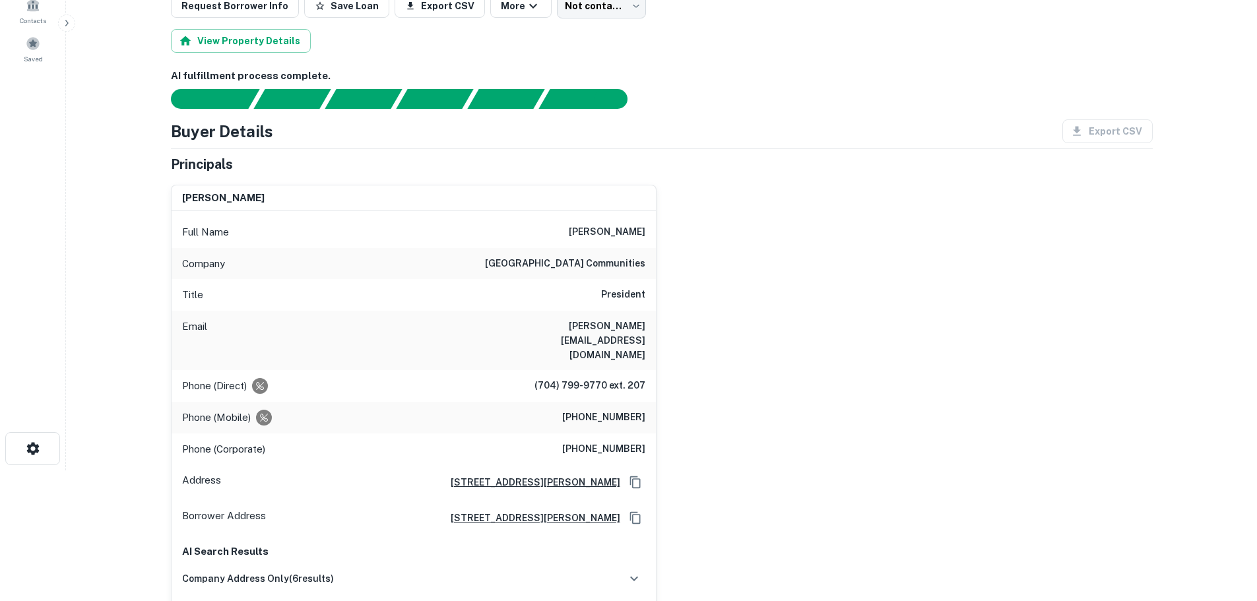
scroll to position [132, 0]
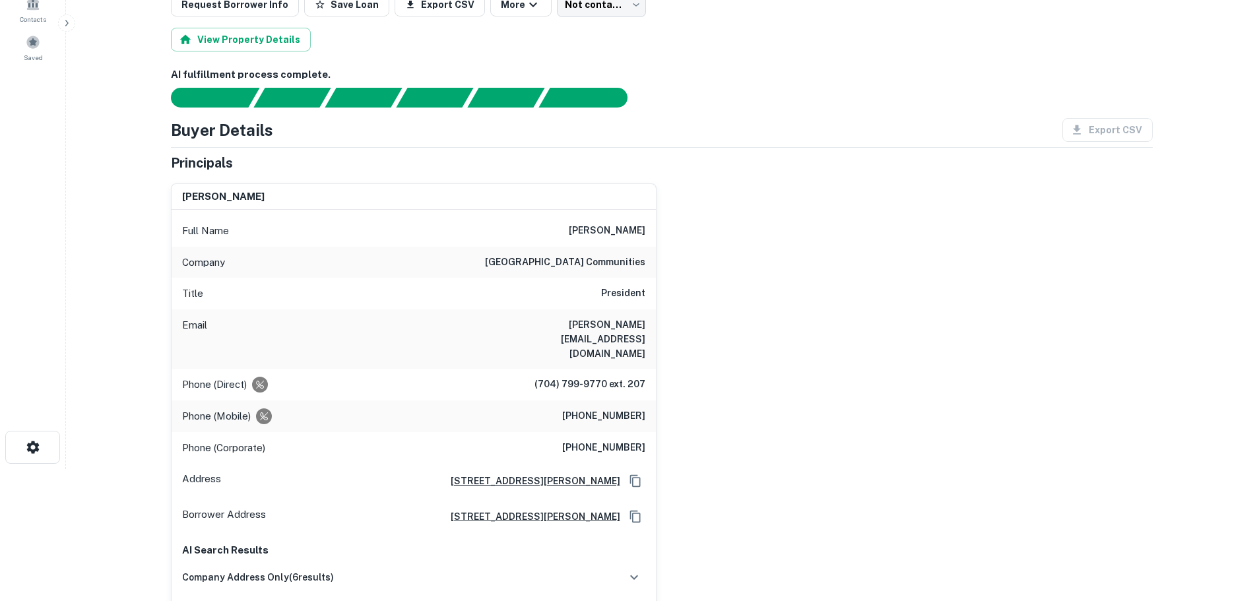
click at [606, 409] on h6 "[PHONE_NUMBER]" at bounding box center [603, 417] width 83 height 16
copy h6 "[PHONE_NUMBER]"
click at [612, 440] on h6 "[PHONE_NUMBER]" at bounding box center [603, 448] width 83 height 16
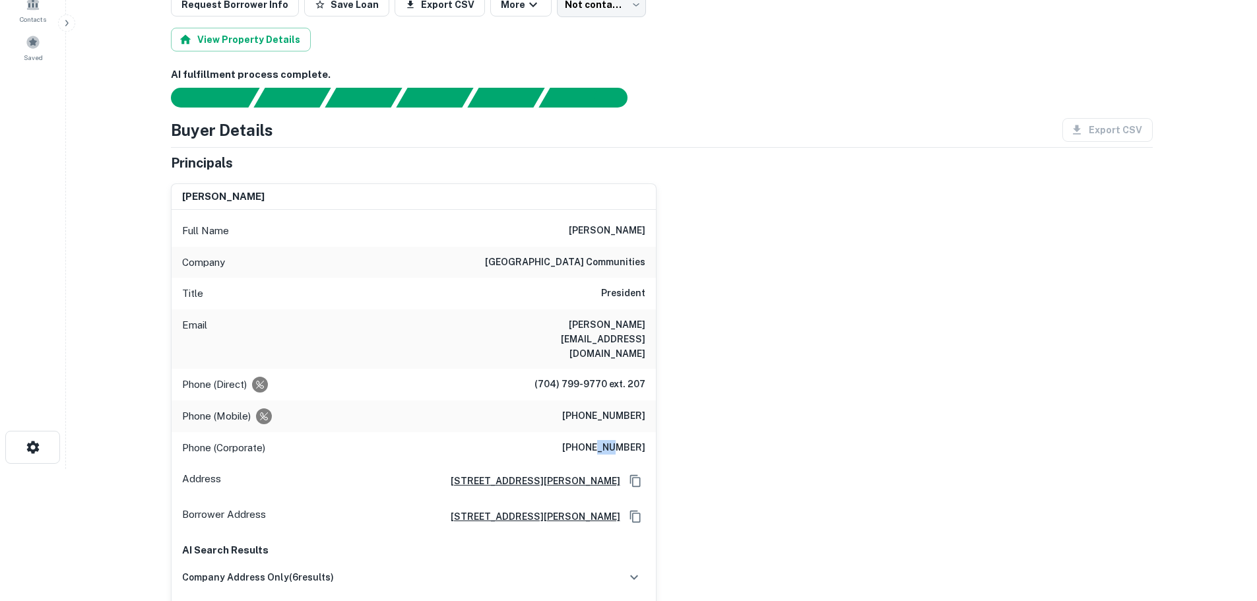
click at [612, 440] on h6 "[PHONE_NUMBER]" at bounding box center [603, 448] width 83 height 16
click at [574, 377] on h6 "(704) 799-9770 ext. 207" at bounding box center [590, 385] width 111 height 16
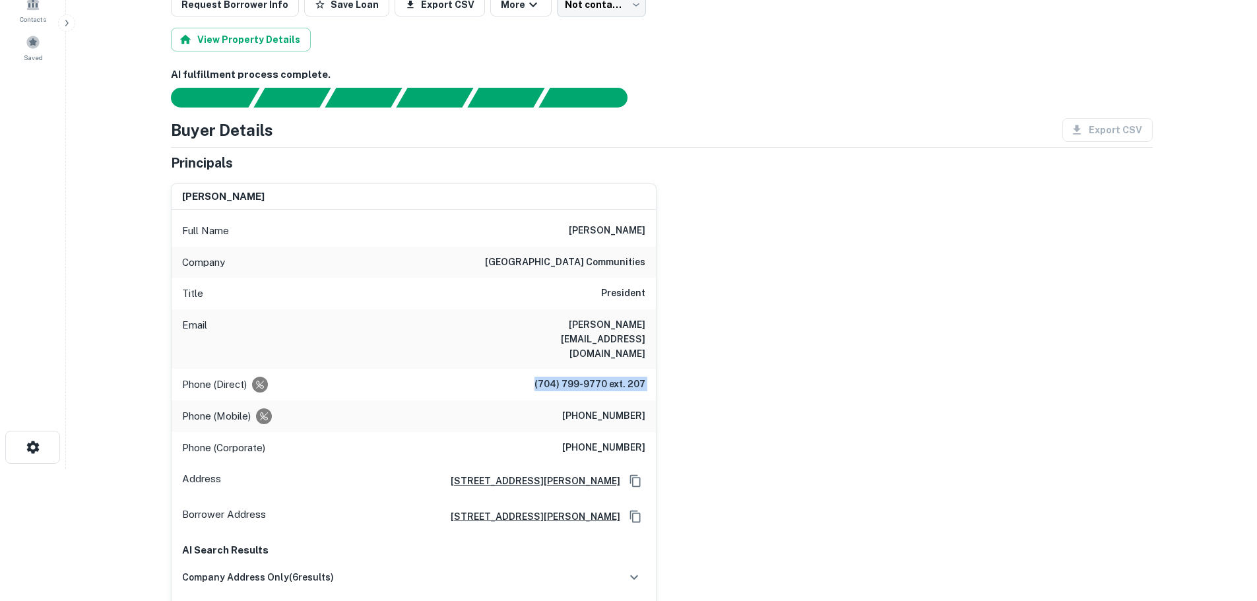
copy h6 "(704) 799-9770 ext. 207"
click at [608, 326] on h6 "[PERSON_NAME][EMAIL_ADDRESS][DOMAIN_NAME]" at bounding box center [566, 339] width 158 height 44
copy h6 "[PERSON_NAME][EMAIL_ADDRESS][DOMAIN_NAME]"
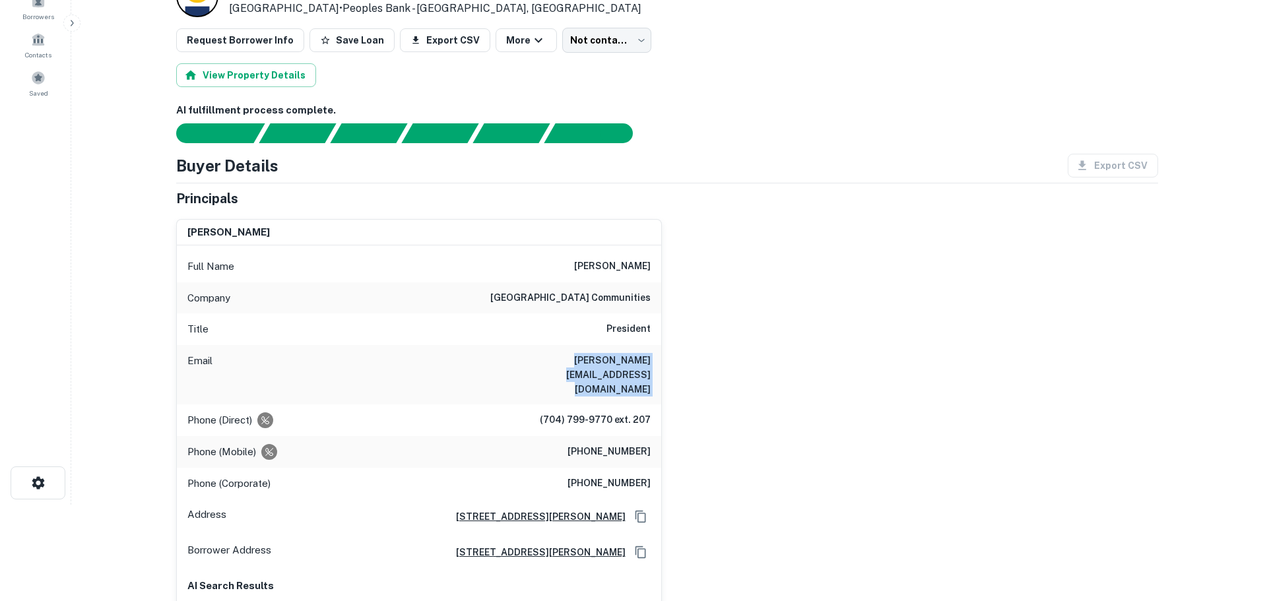
scroll to position [0, 0]
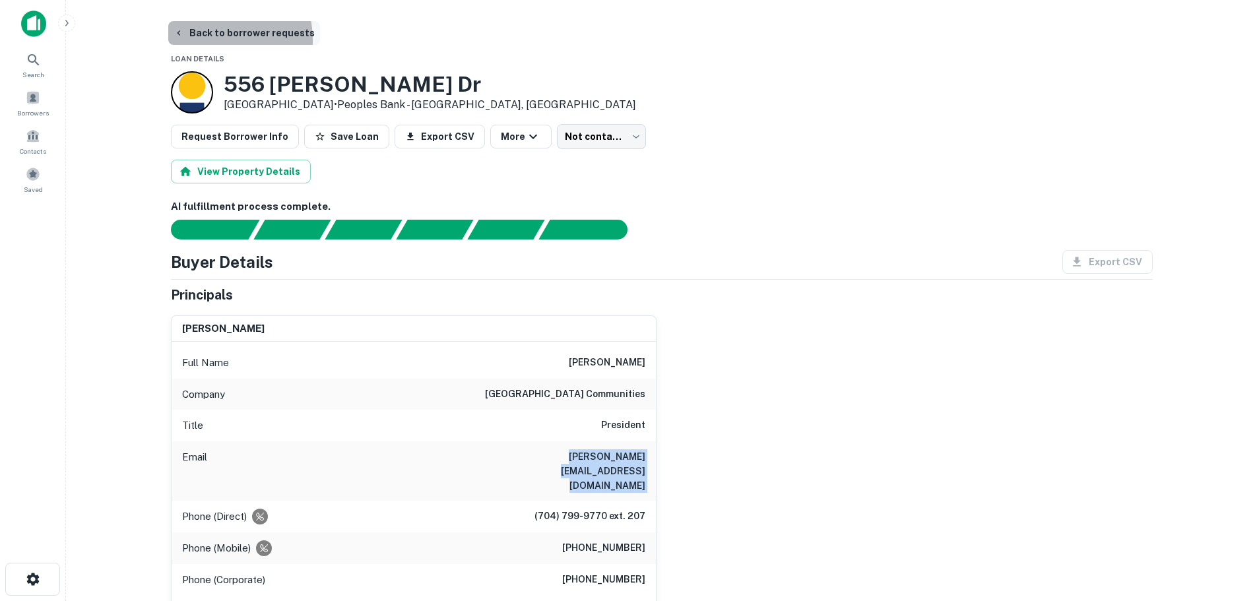
click at [203, 40] on button "Back to borrower requests" at bounding box center [244, 33] width 152 height 24
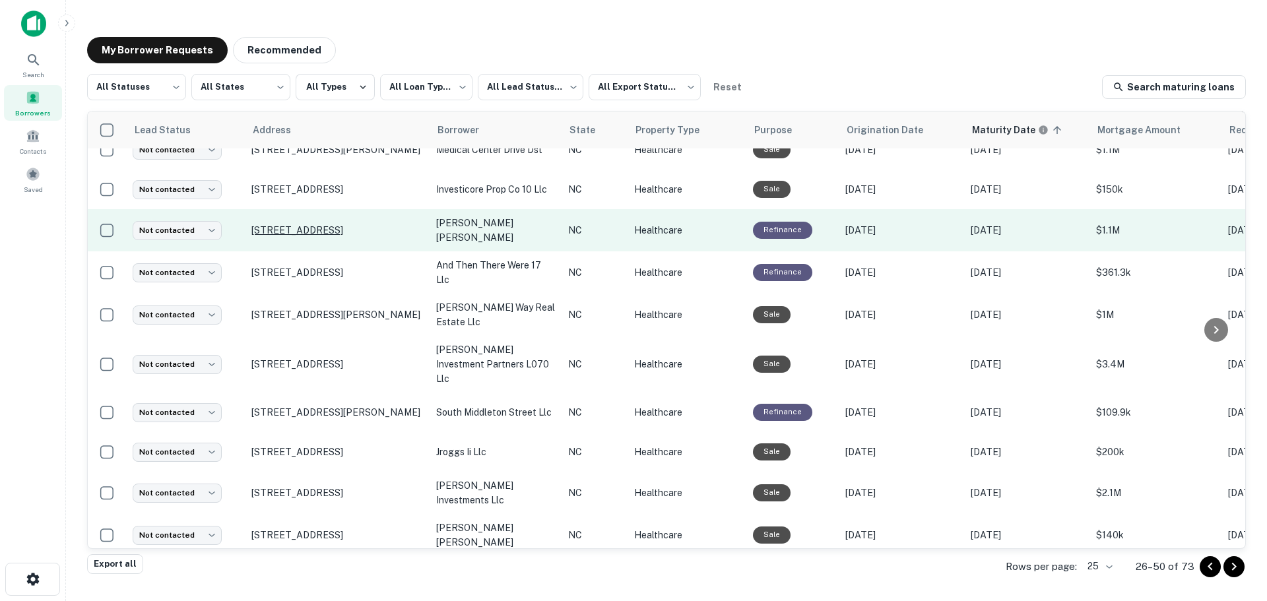
scroll to position [198, 0]
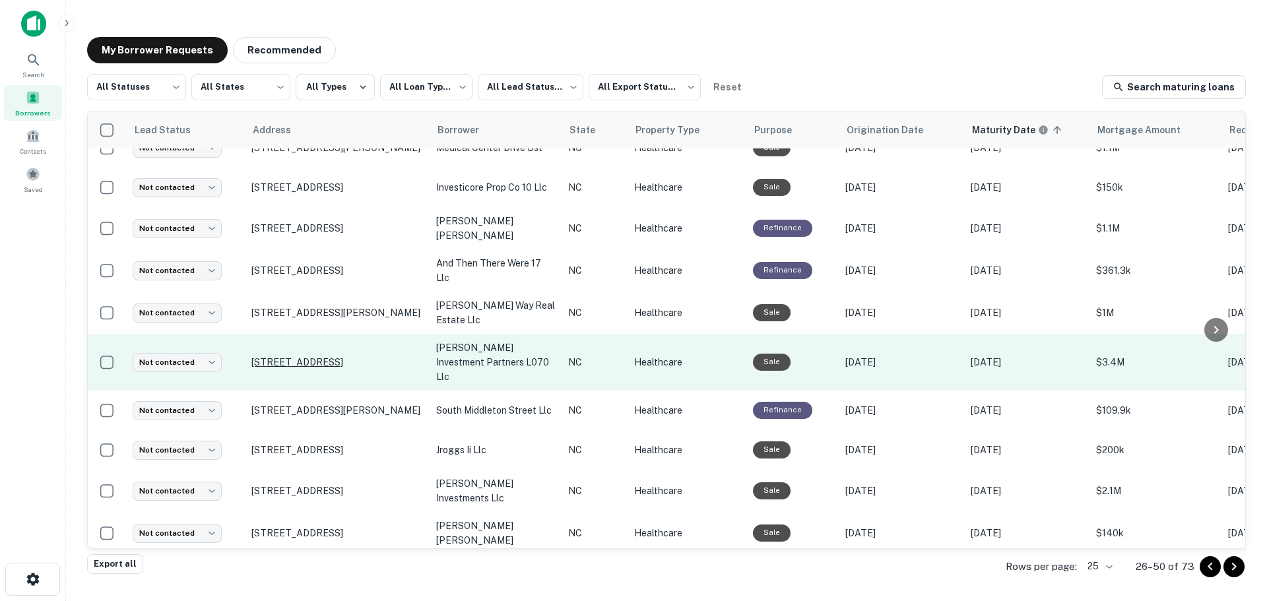
click at [273, 356] on p "[STREET_ADDRESS]" at bounding box center [337, 362] width 172 height 12
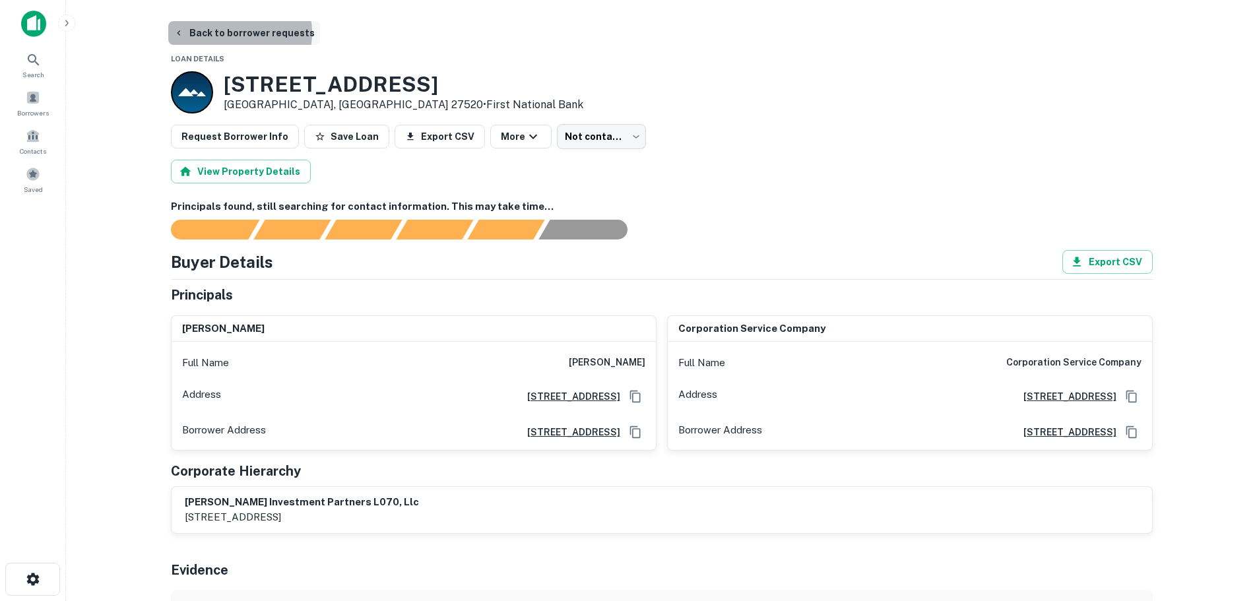
click at [234, 33] on button "Back to borrower requests" at bounding box center [244, 33] width 152 height 24
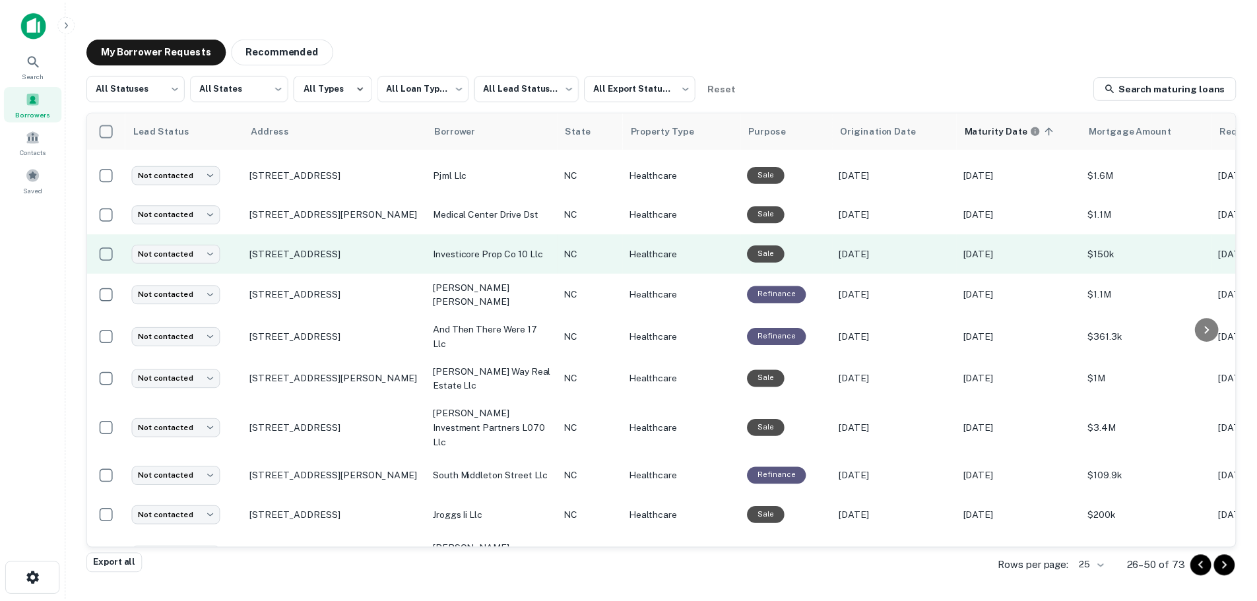
scroll to position [198, 0]
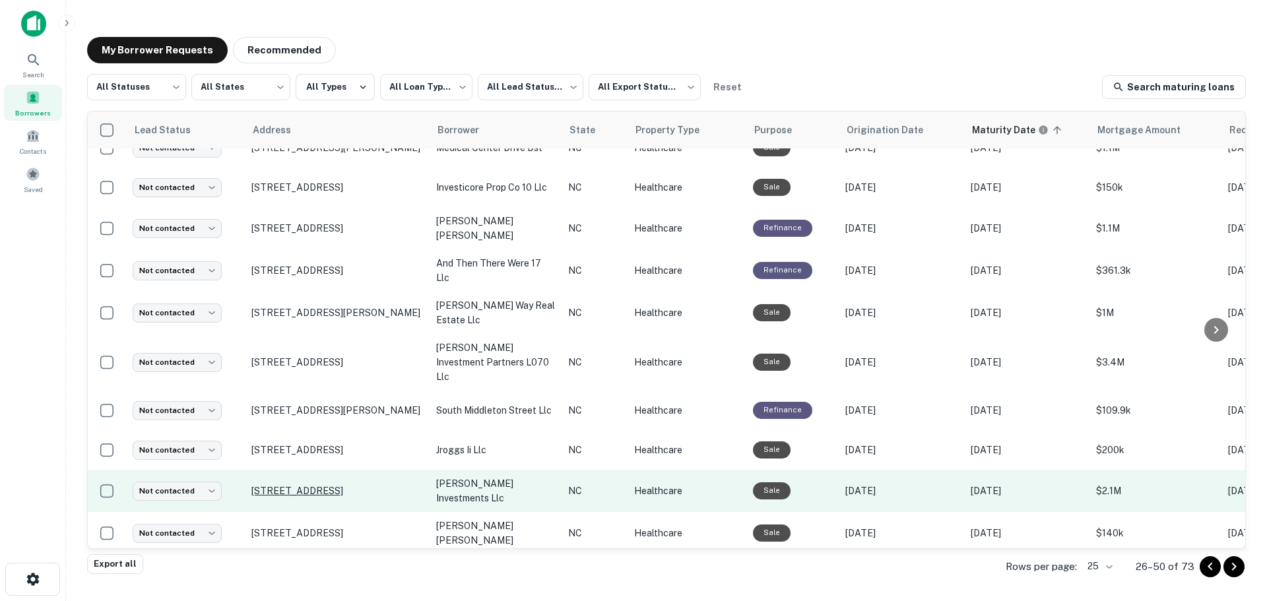
click at [302, 485] on p "[STREET_ADDRESS]" at bounding box center [337, 491] width 172 height 12
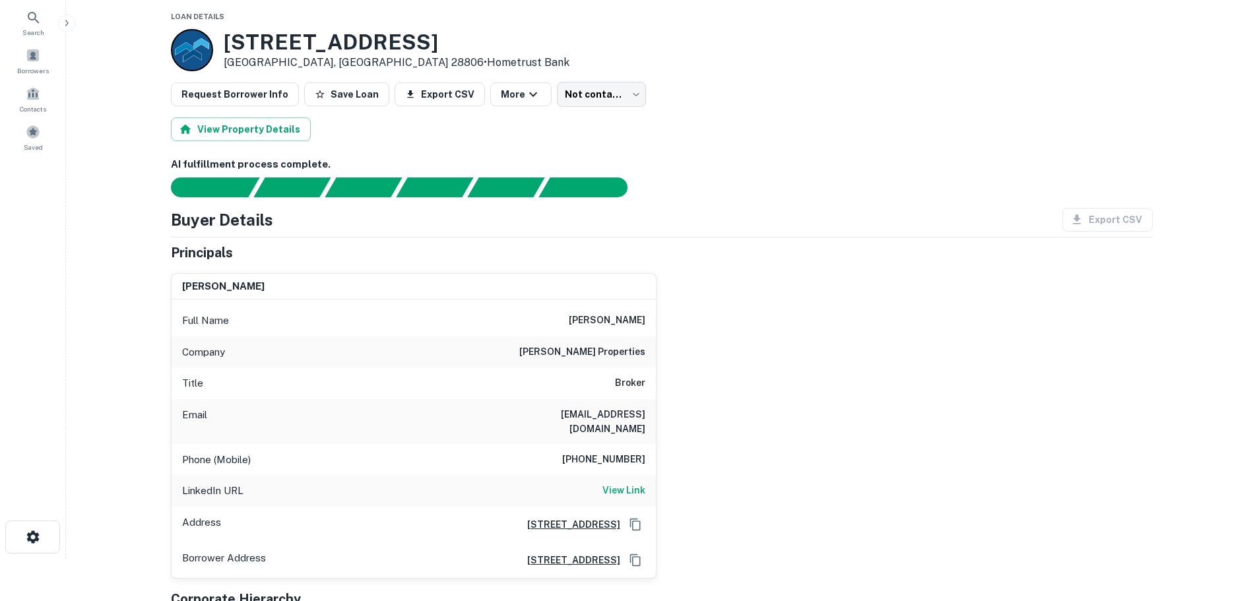
scroll to position [66, 0]
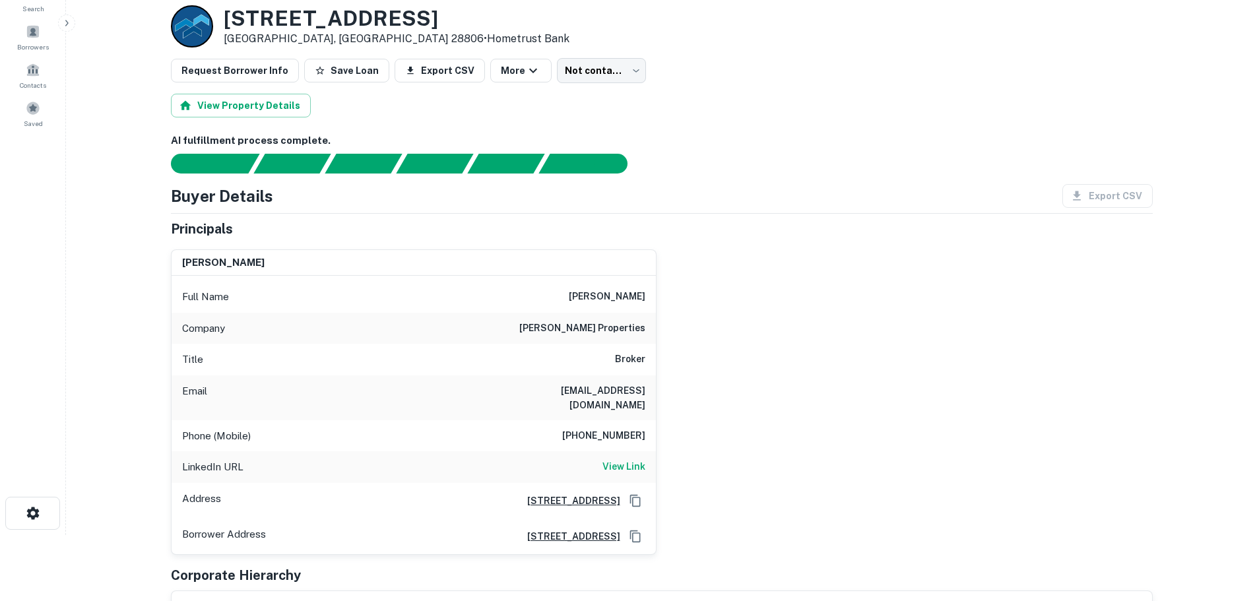
click at [608, 428] on h6 "[PHONE_NUMBER]" at bounding box center [603, 436] width 83 height 16
copy h6 "[PHONE_NUMBER]"
click at [583, 494] on h6 "[STREET_ADDRESS]" at bounding box center [569, 501] width 104 height 15
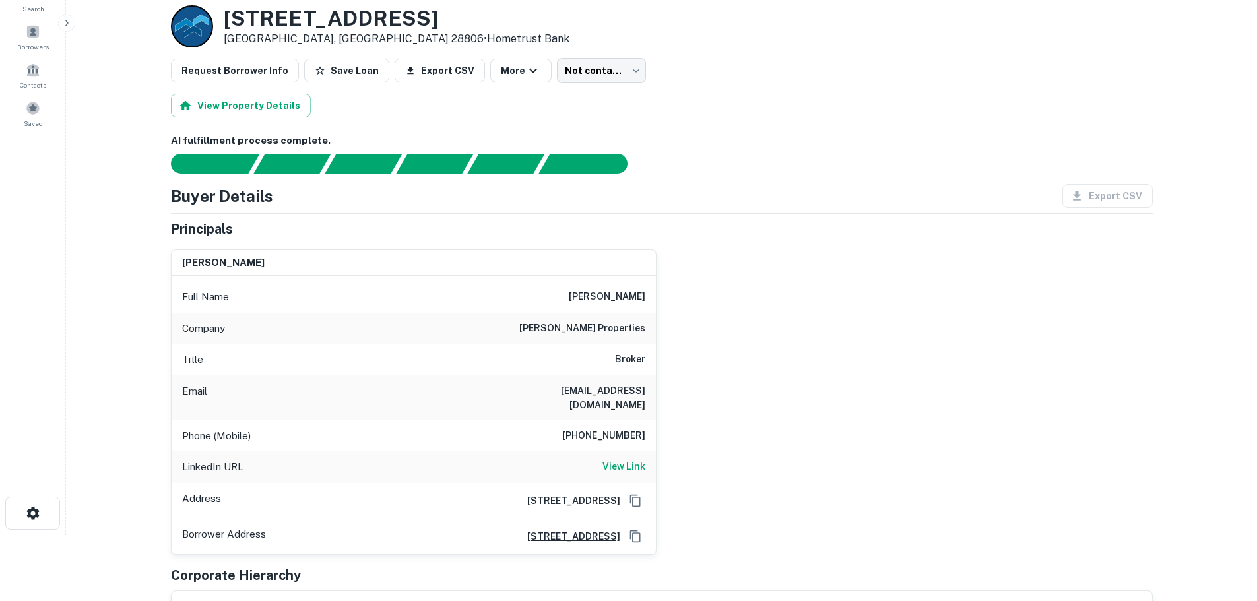
click at [577, 383] on h6 "[EMAIL_ADDRESS][DOMAIN_NAME]" at bounding box center [566, 397] width 158 height 29
click at [566, 387] on h6 "[EMAIL_ADDRESS][DOMAIN_NAME]" at bounding box center [566, 397] width 158 height 29
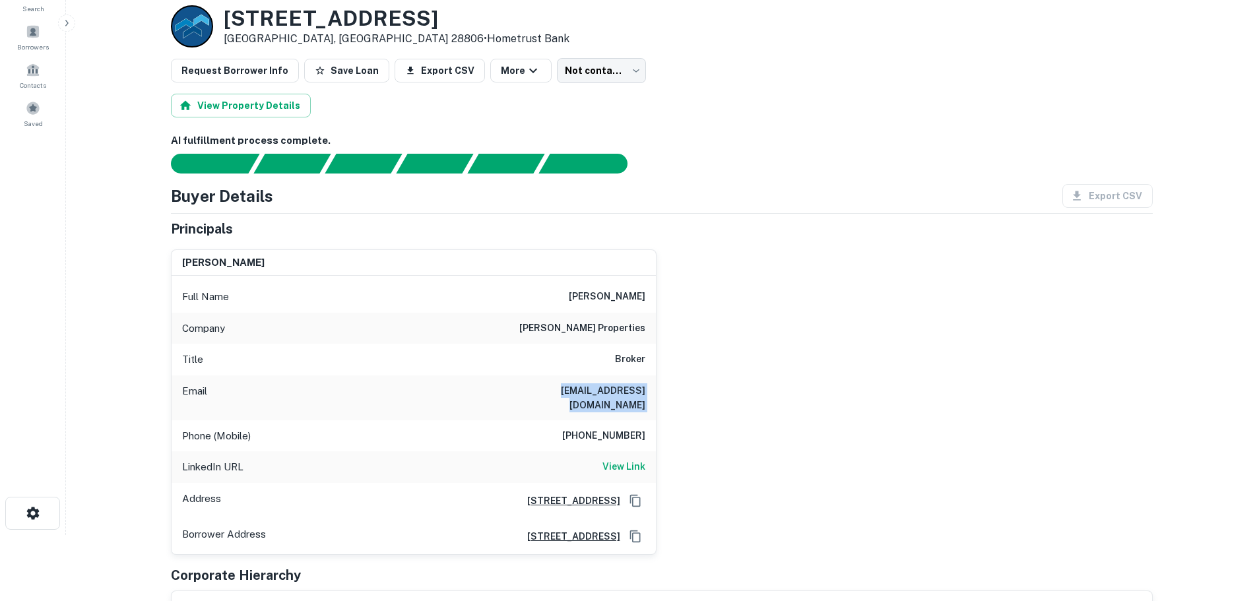
copy h6 "[EMAIL_ADDRESS][DOMAIN_NAME]"
click at [598, 428] on h6 "[PHONE_NUMBER]" at bounding box center [603, 436] width 83 height 16
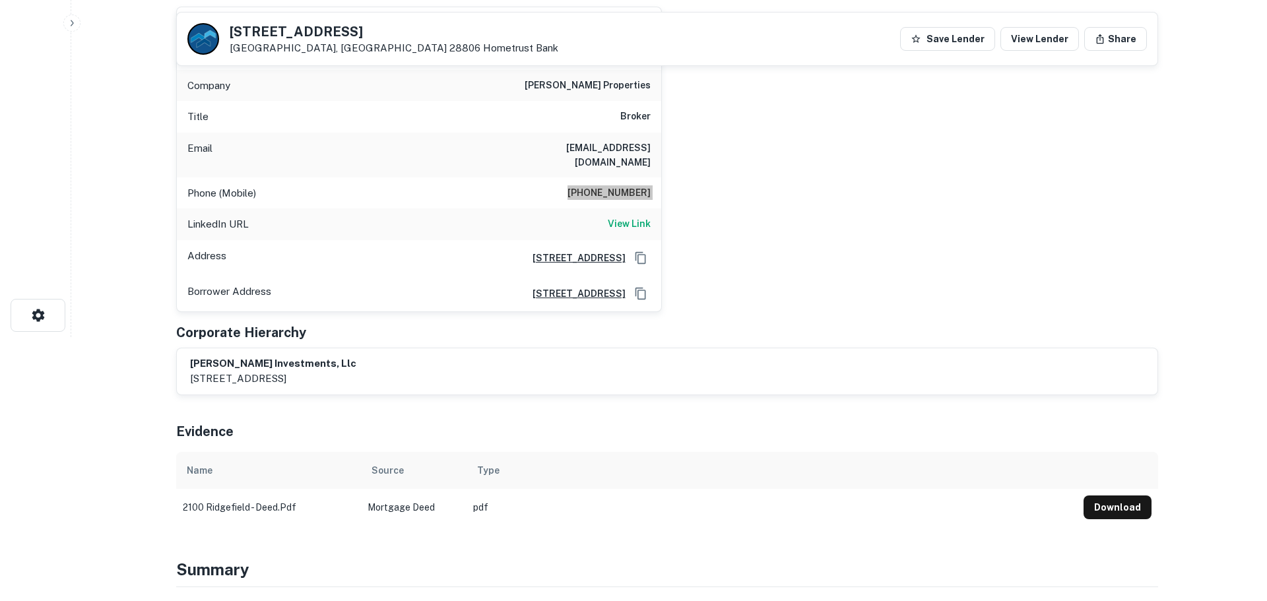
scroll to position [0, 0]
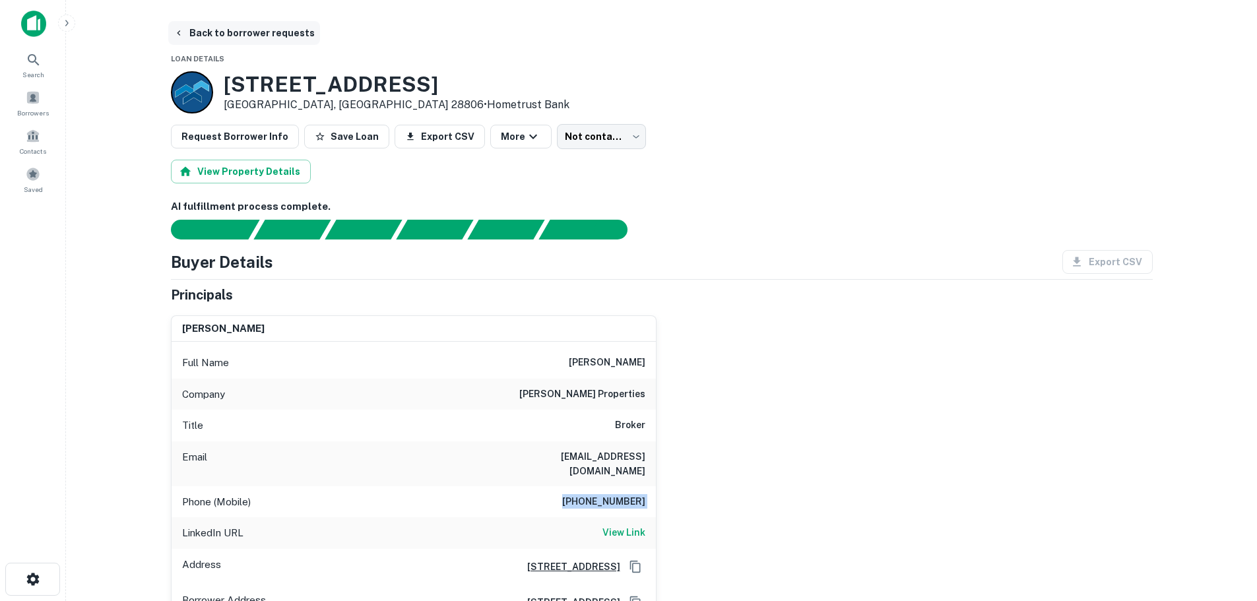
click at [199, 32] on button "Back to borrower requests" at bounding box center [244, 33] width 152 height 24
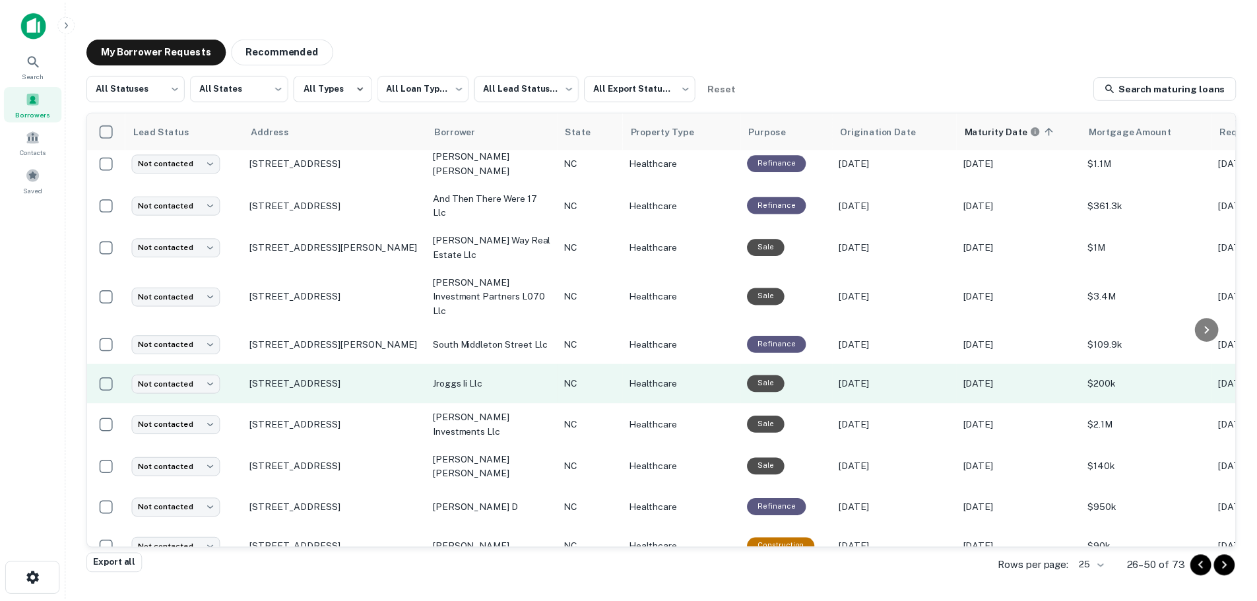
scroll to position [330, 0]
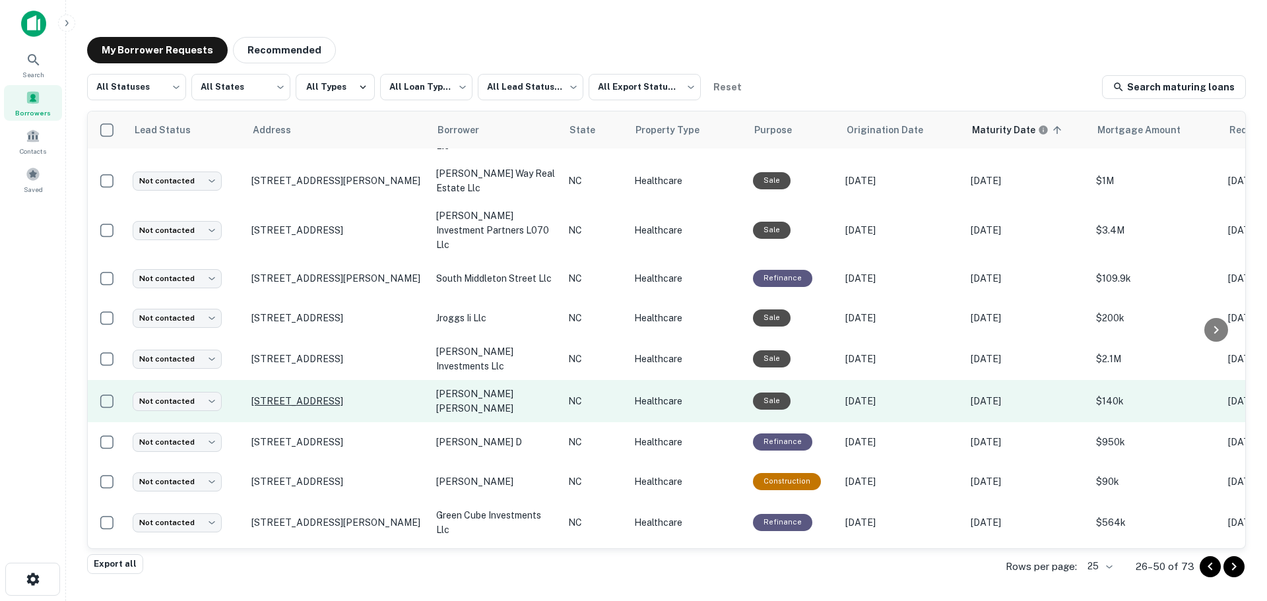
click at [302, 395] on p "[STREET_ADDRESS]" at bounding box center [337, 401] width 172 height 12
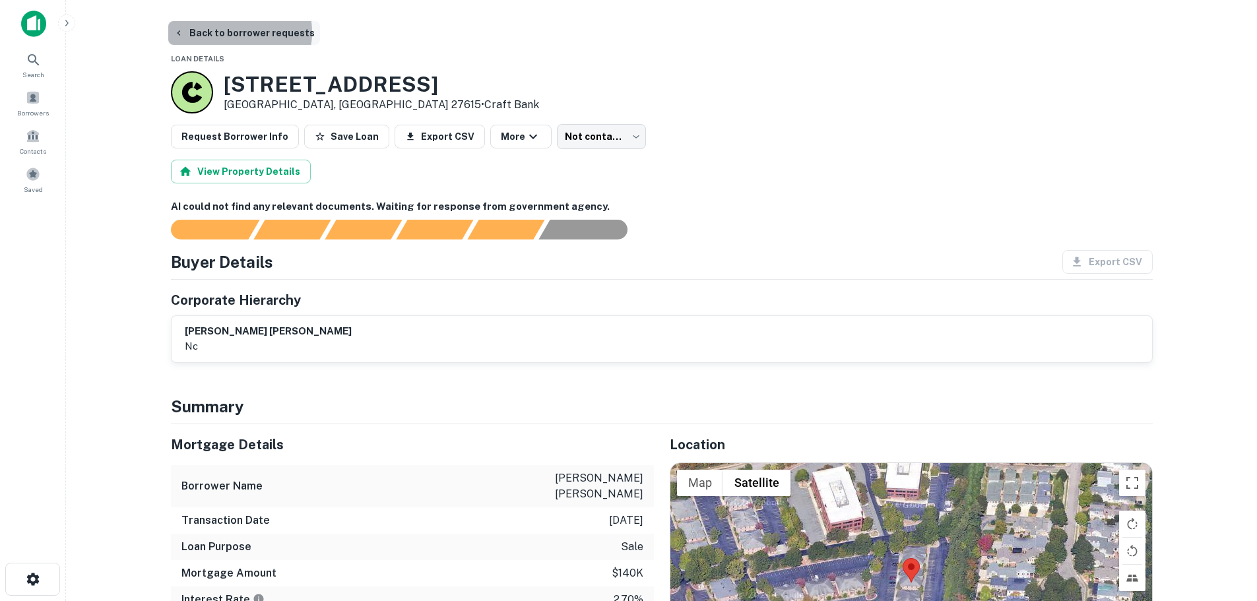
click at [236, 32] on button "Back to borrower requests" at bounding box center [244, 33] width 152 height 24
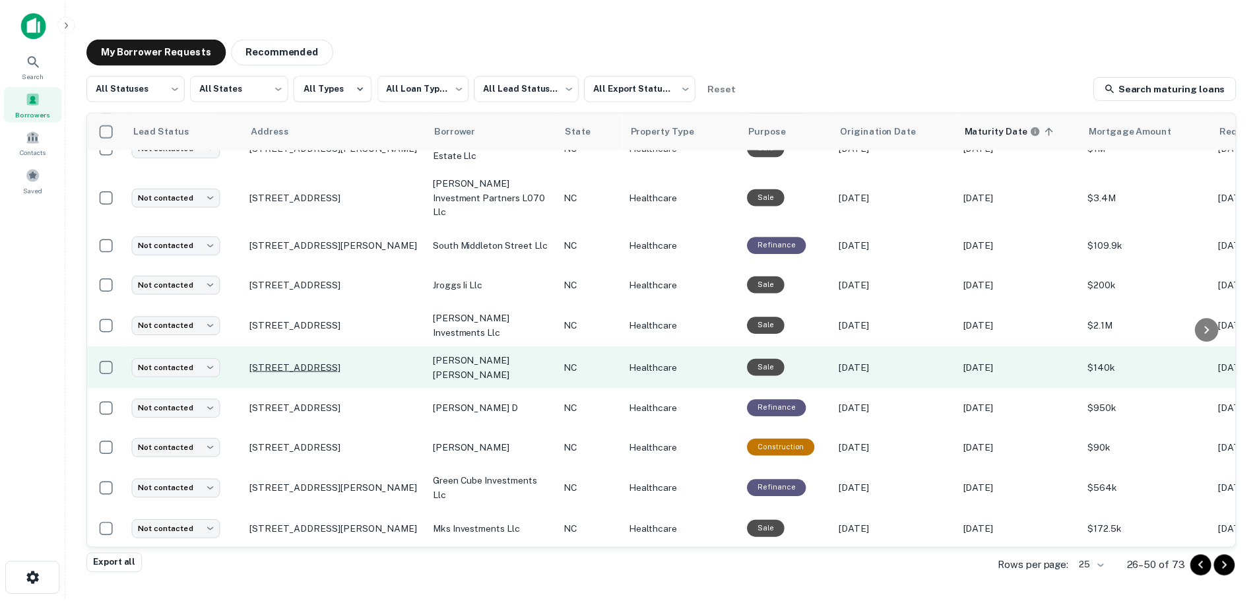
scroll to position [462, 0]
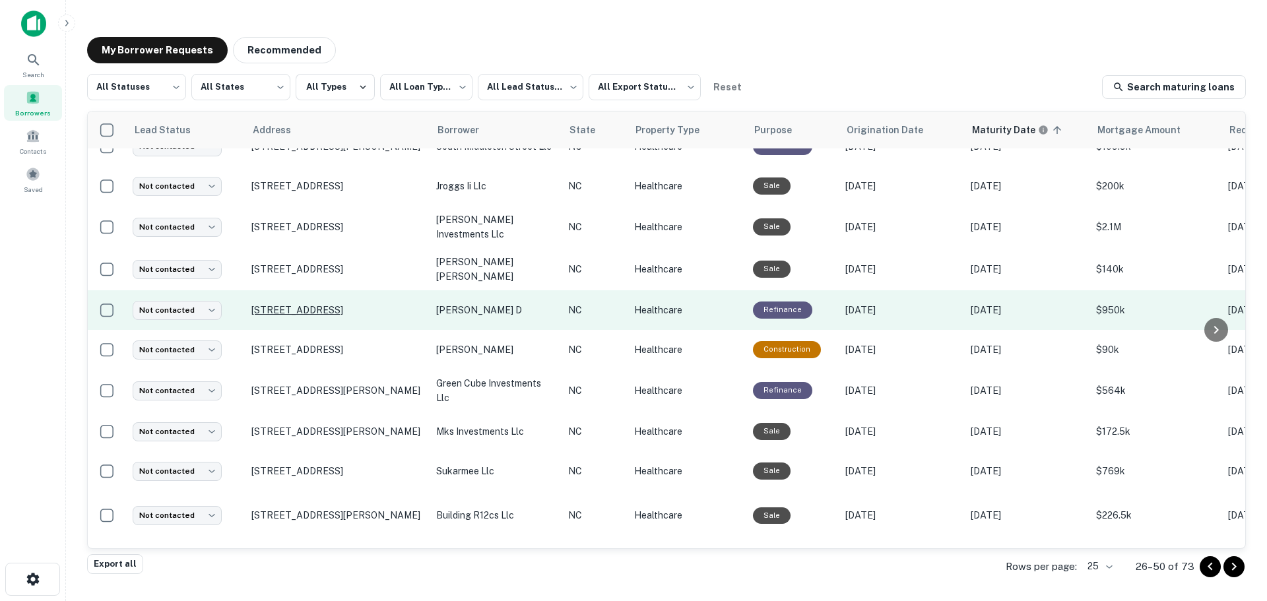
click at [286, 304] on p "[STREET_ADDRESS]" at bounding box center [337, 310] width 172 height 12
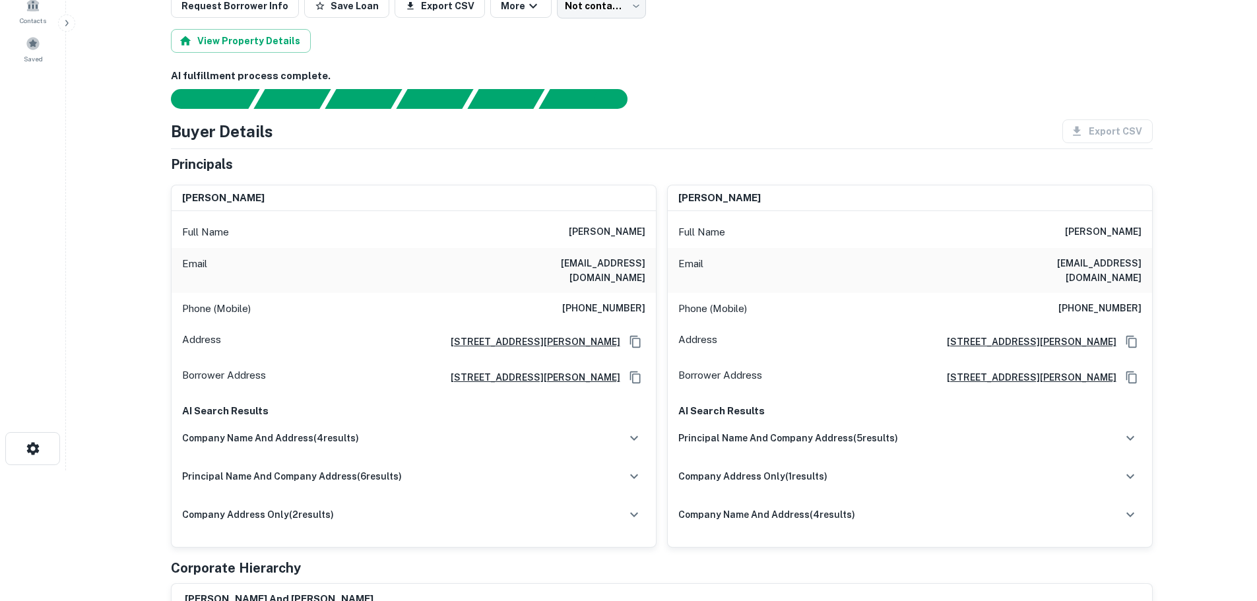
scroll to position [132, 0]
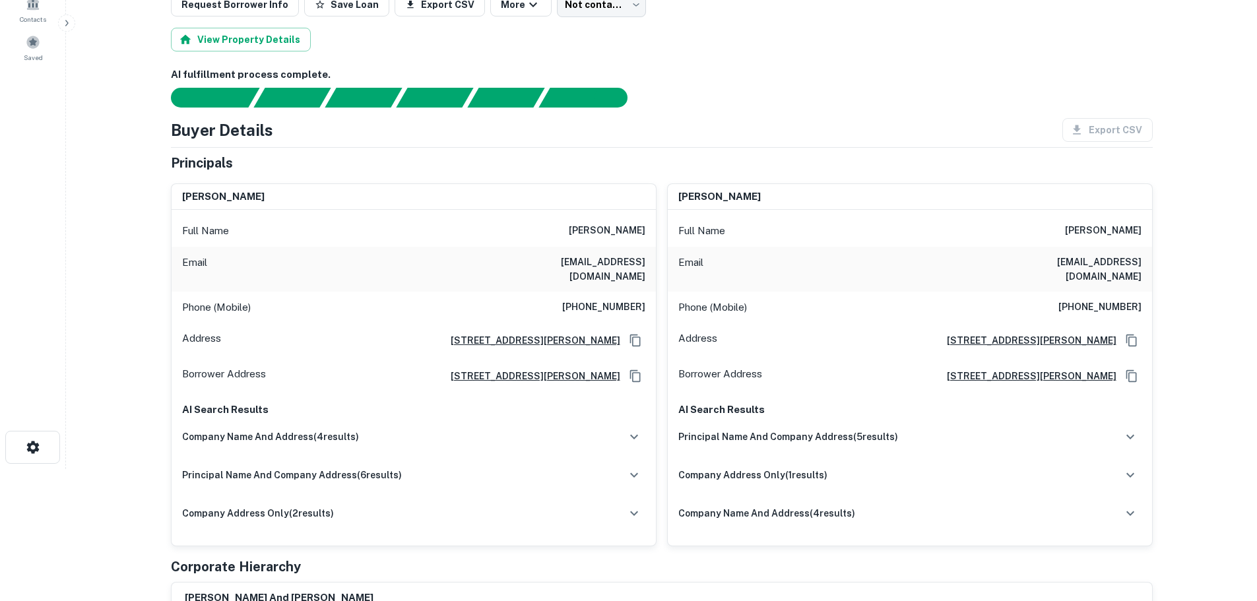
click at [607, 300] on h6 "[PHONE_NUMBER]" at bounding box center [603, 308] width 83 height 16
click at [598, 265] on h6 "[EMAIL_ADDRESS][DOMAIN_NAME]" at bounding box center [566, 269] width 158 height 29
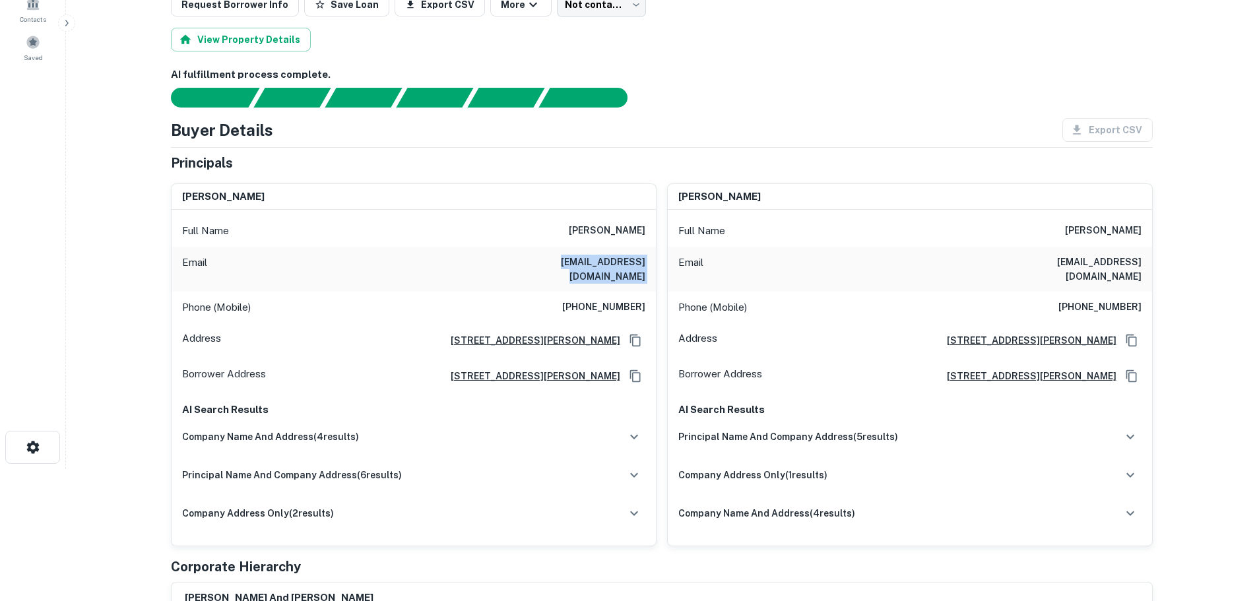
click at [598, 265] on h6 "[EMAIL_ADDRESS][DOMAIN_NAME]" at bounding box center [566, 269] width 158 height 29
click at [1089, 228] on h6 "[PERSON_NAME]" at bounding box center [1103, 231] width 77 height 16
click at [1084, 260] on h6 "[EMAIL_ADDRESS][DOMAIN_NAME]" at bounding box center [1062, 269] width 158 height 29
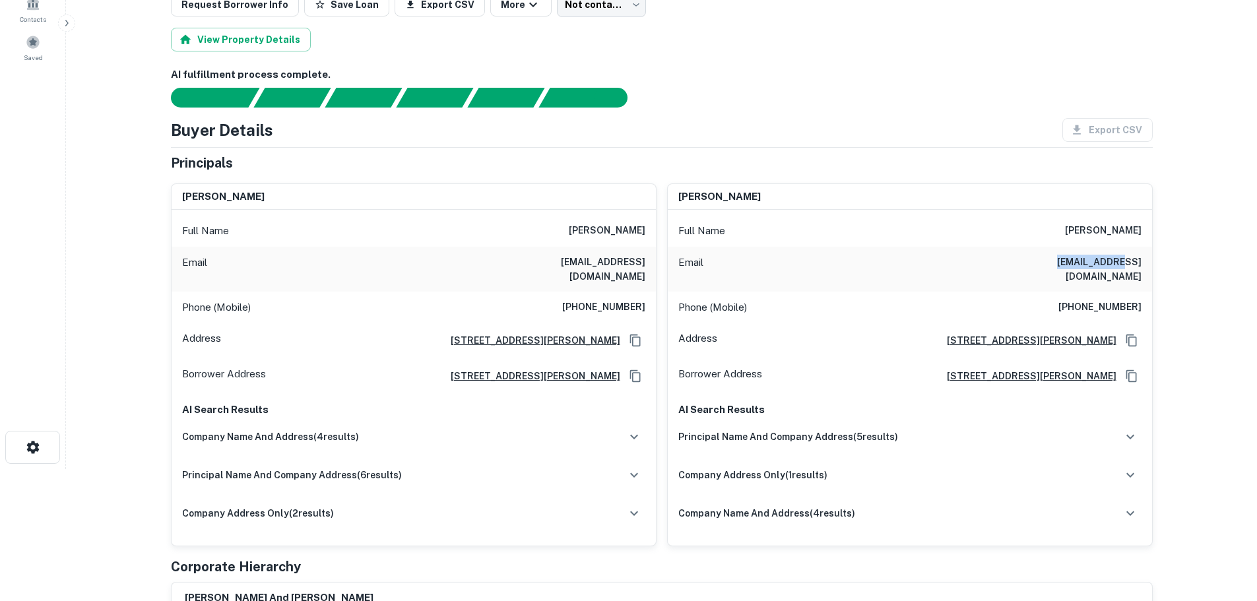
click at [1084, 260] on h6 "[EMAIL_ADDRESS][DOMAIN_NAME]" at bounding box center [1062, 269] width 158 height 29
click at [940, 300] on div "Phone (Mobile) [PHONE_NUMBER]" at bounding box center [910, 308] width 484 height 32
click at [1103, 300] on h6 "[PHONE_NUMBER]" at bounding box center [1100, 308] width 83 height 16
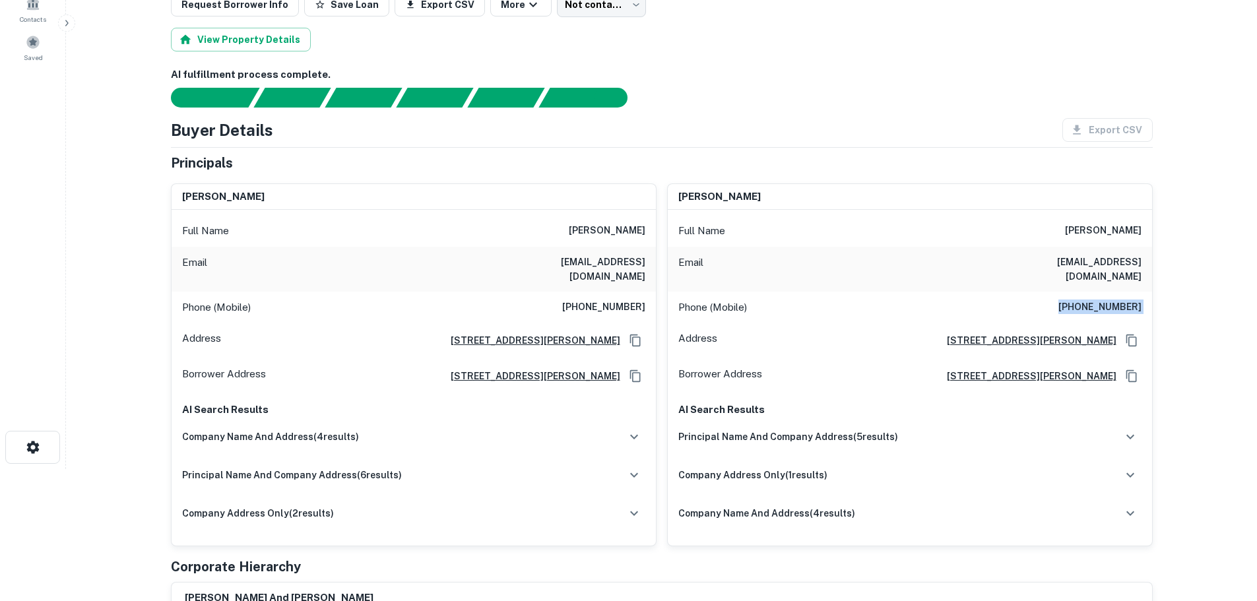
click at [1103, 300] on h6 "[PHONE_NUMBER]" at bounding box center [1100, 308] width 83 height 16
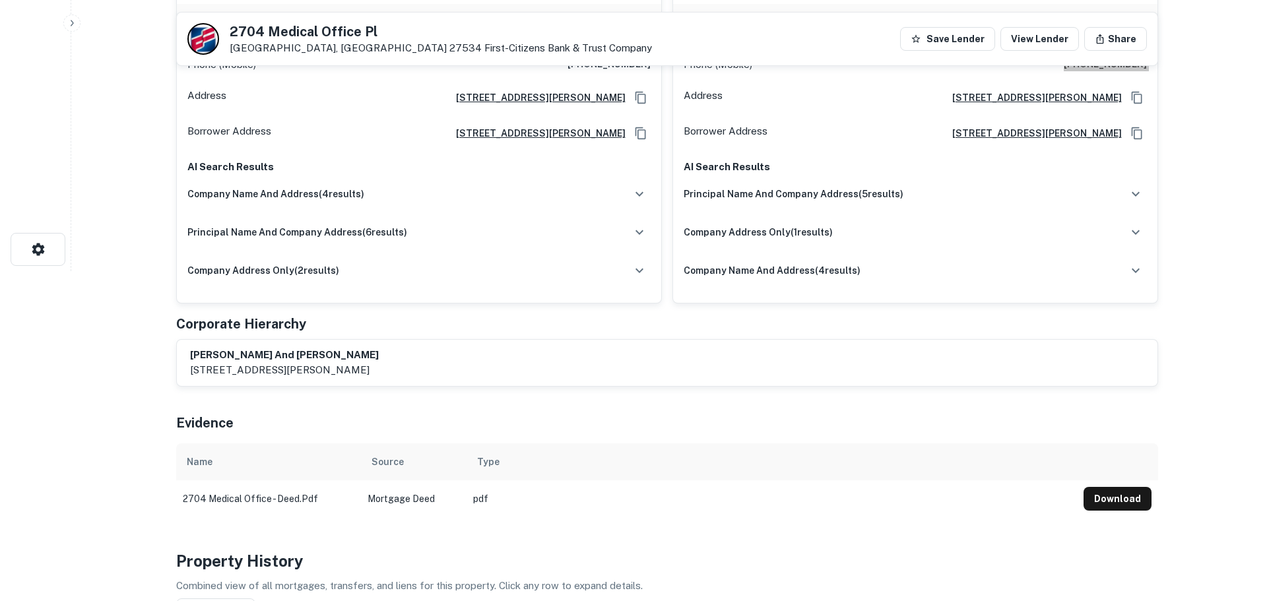
scroll to position [0, 0]
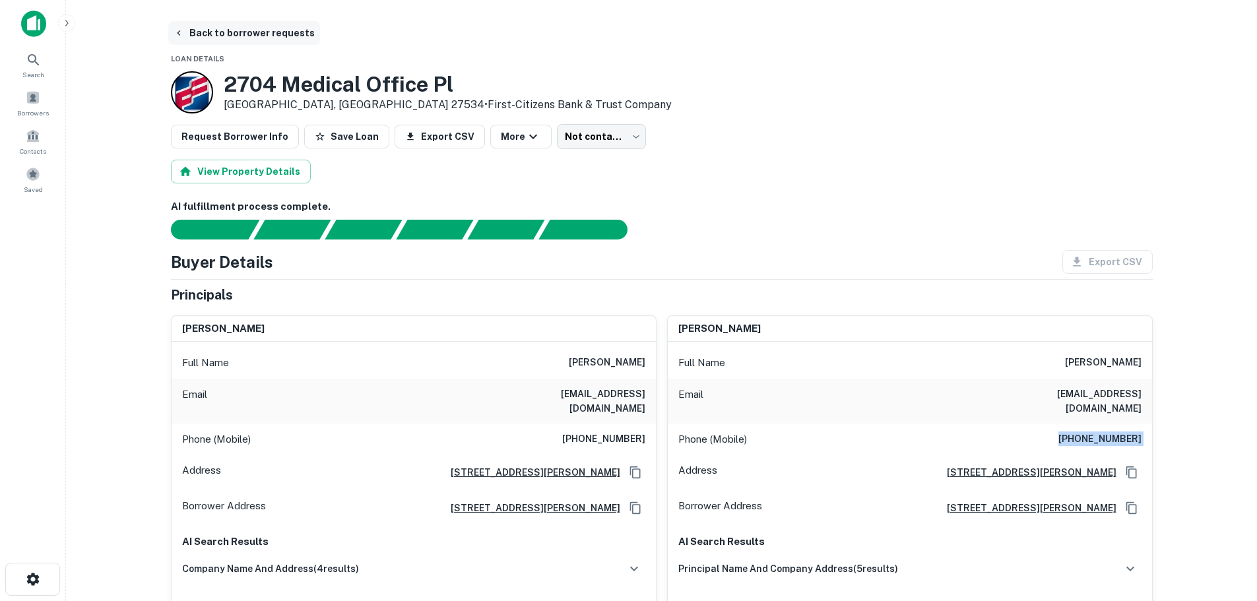
click at [244, 38] on button "Back to borrower requests" at bounding box center [244, 33] width 152 height 24
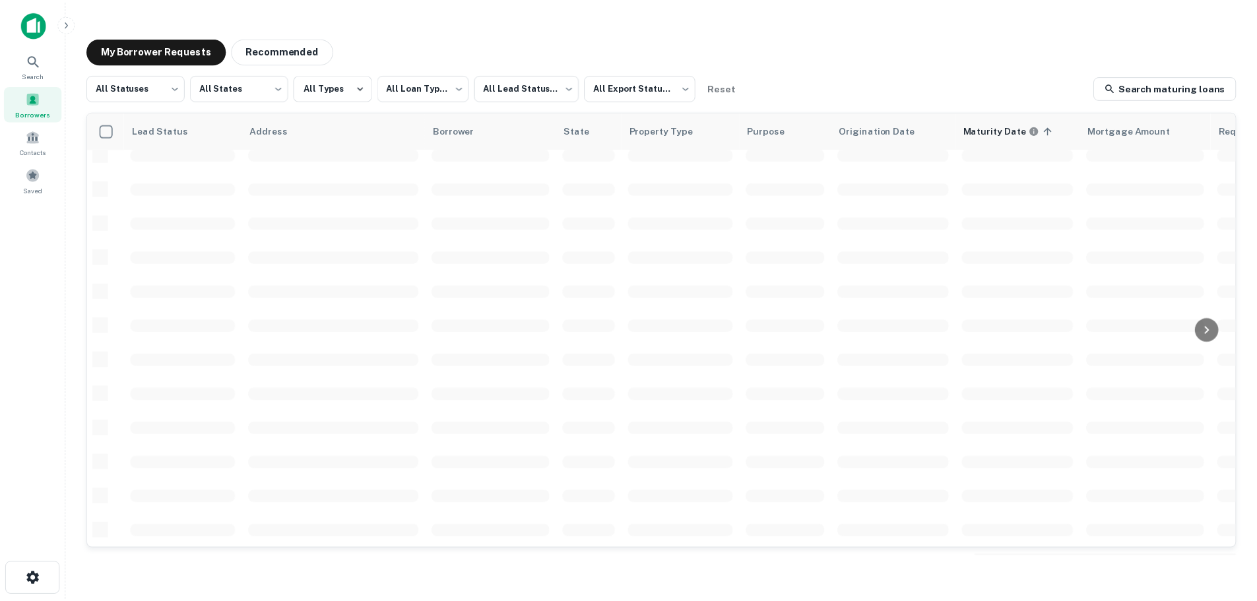
scroll to position [462, 0]
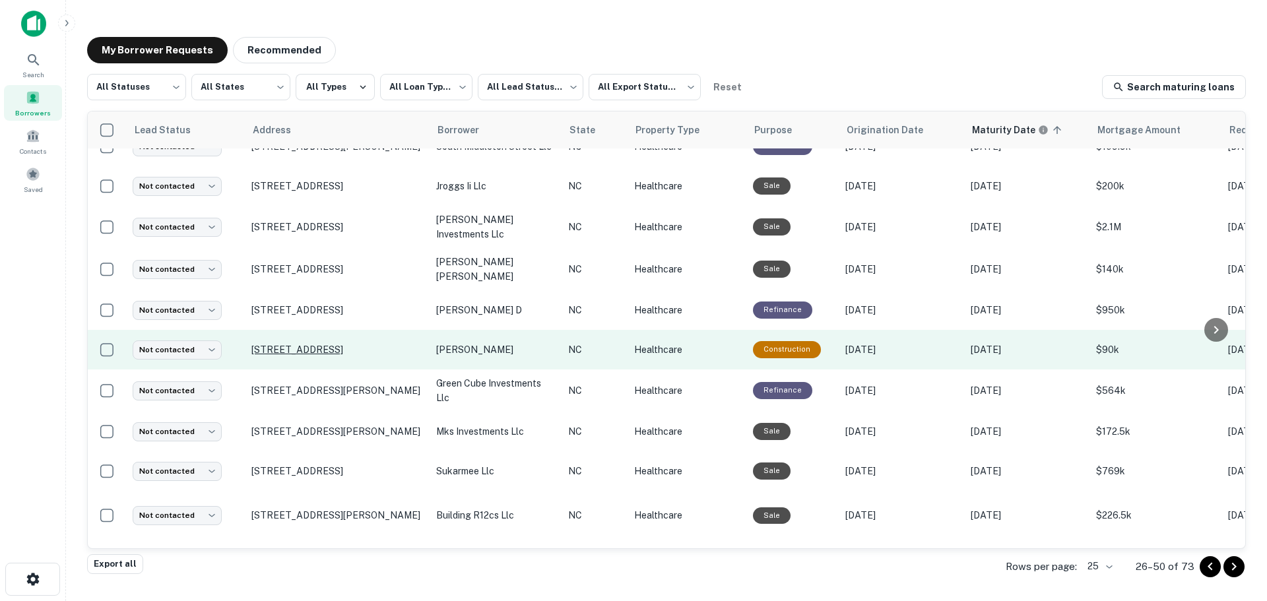
click at [312, 344] on p "[STREET_ADDRESS]" at bounding box center [337, 350] width 172 height 12
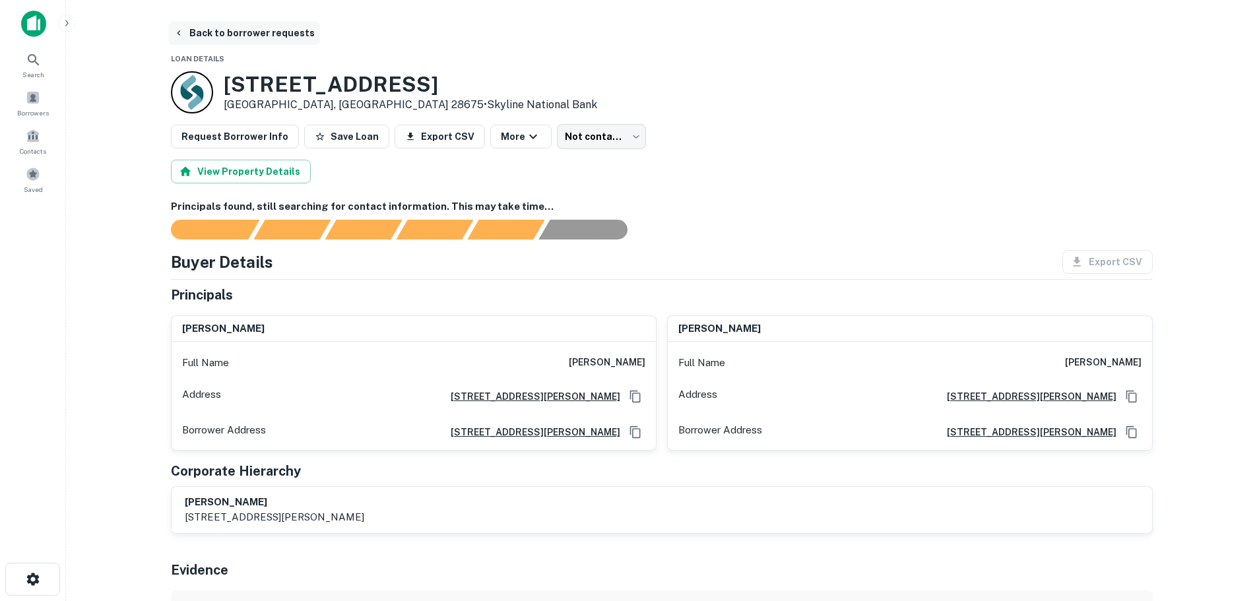
click at [209, 36] on button "Back to borrower requests" at bounding box center [244, 33] width 152 height 24
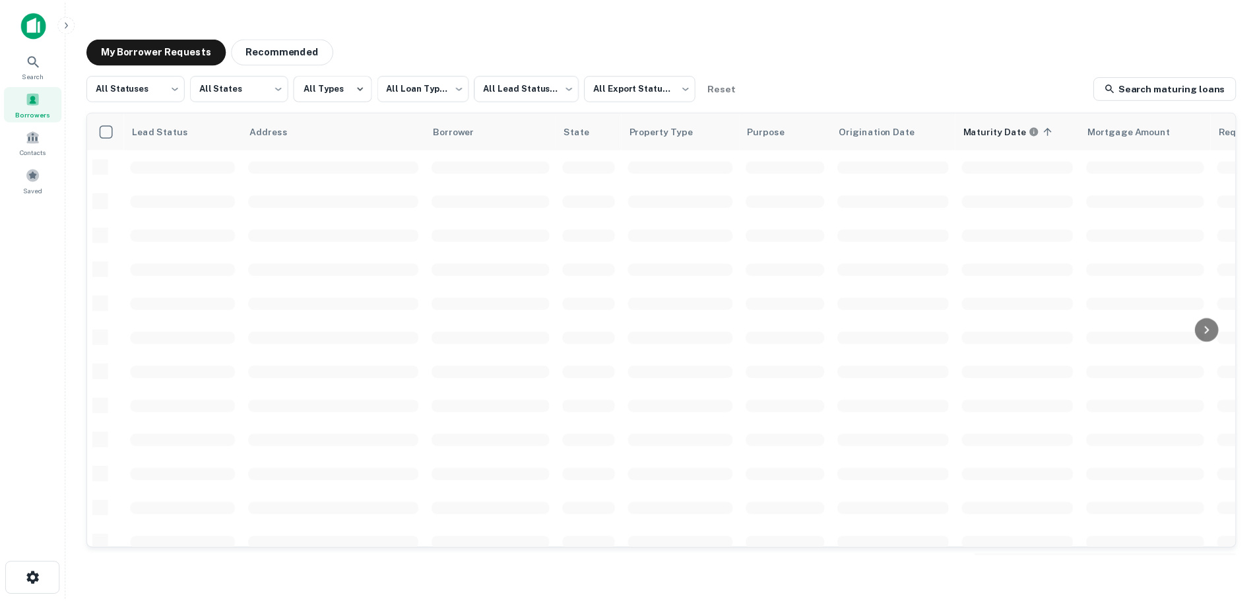
scroll to position [462, 0]
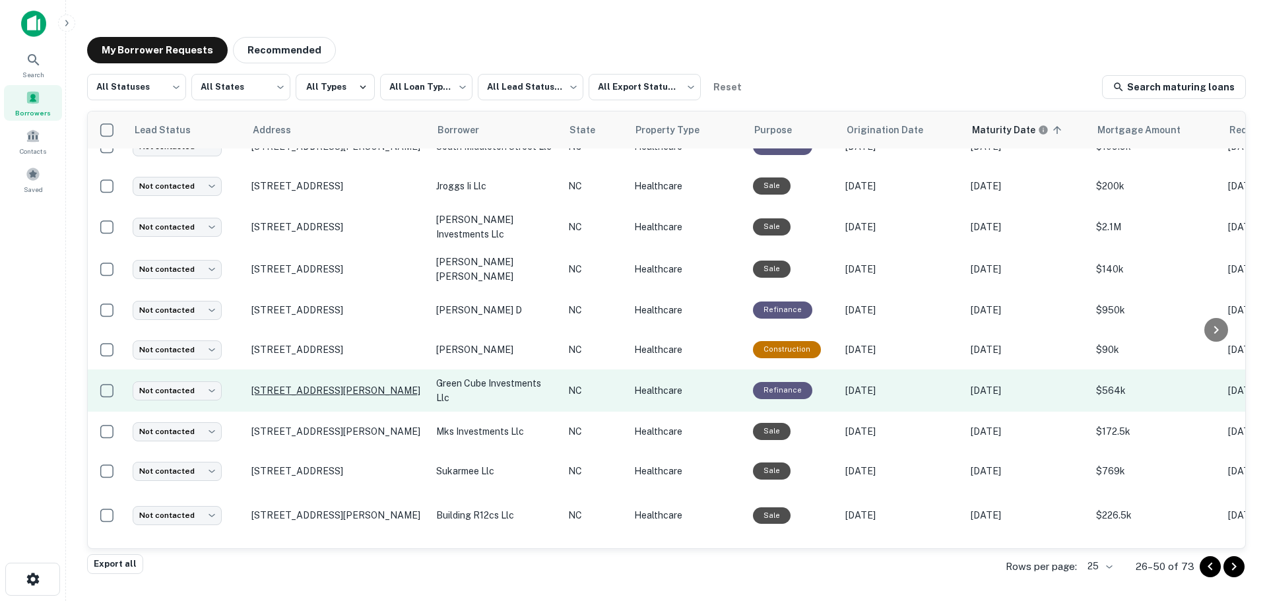
click at [296, 385] on p "[STREET_ADDRESS][PERSON_NAME]" at bounding box center [337, 391] width 172 height 12
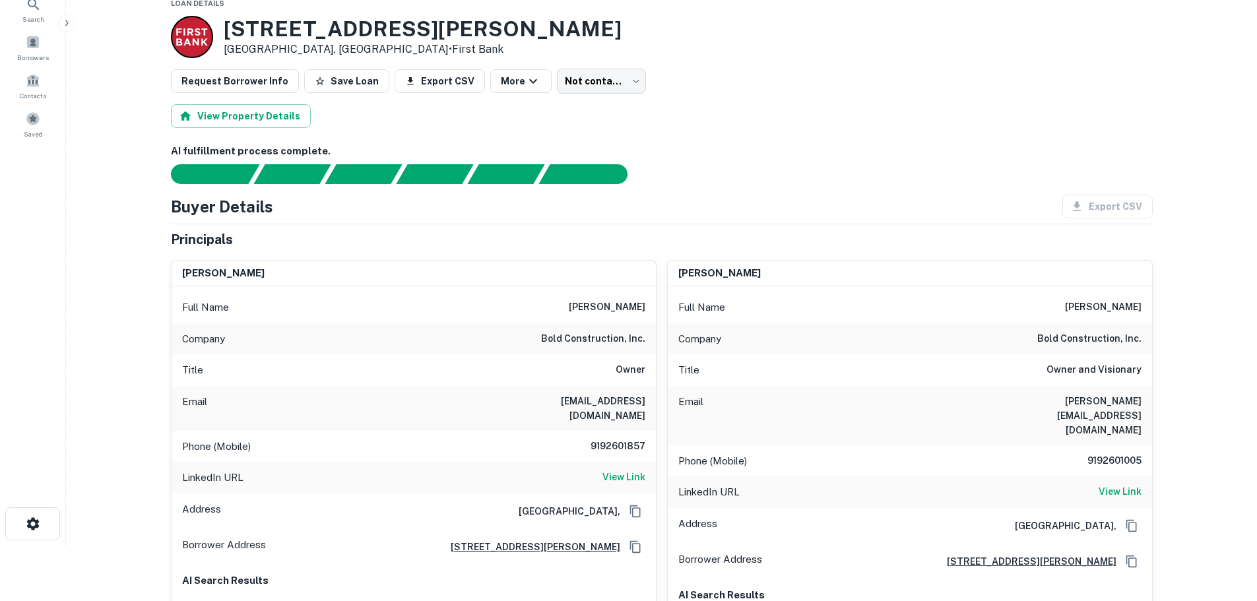
scroll to position [132, 0]
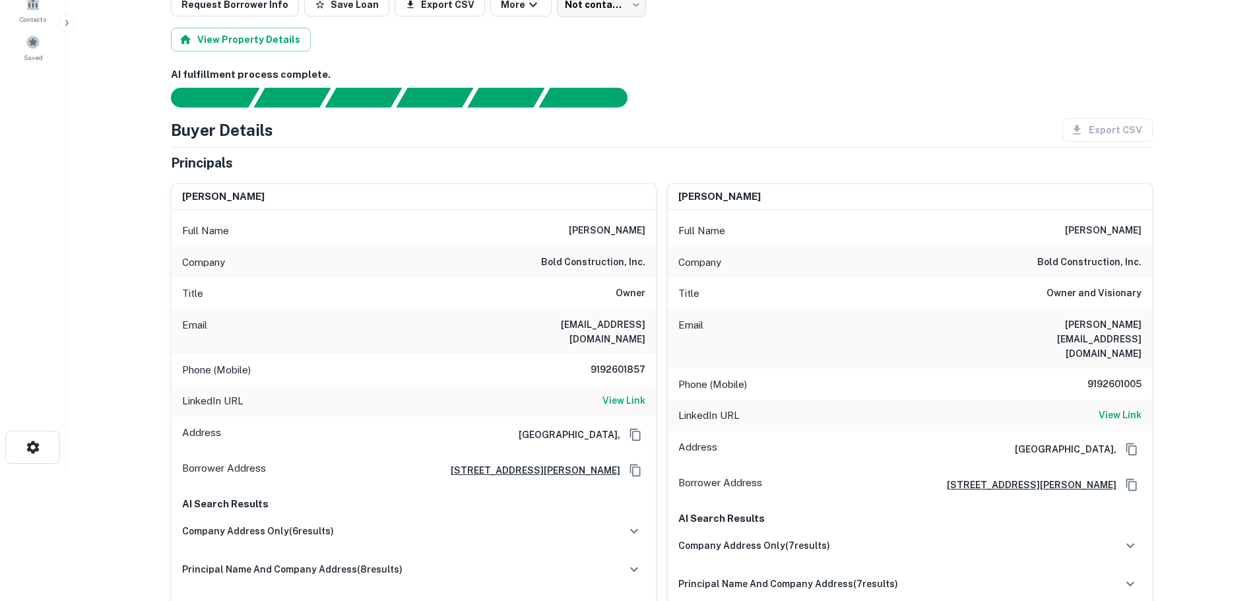
click at [605, 362] on h6 "9192601857" at bounding box center [605, 370] width 79 height 16
click at [589, 327] on h6 "[EMAIL_ADDRESS][DOMAIN_NAME]" at bounding box center [566, 331] width 158 height 29
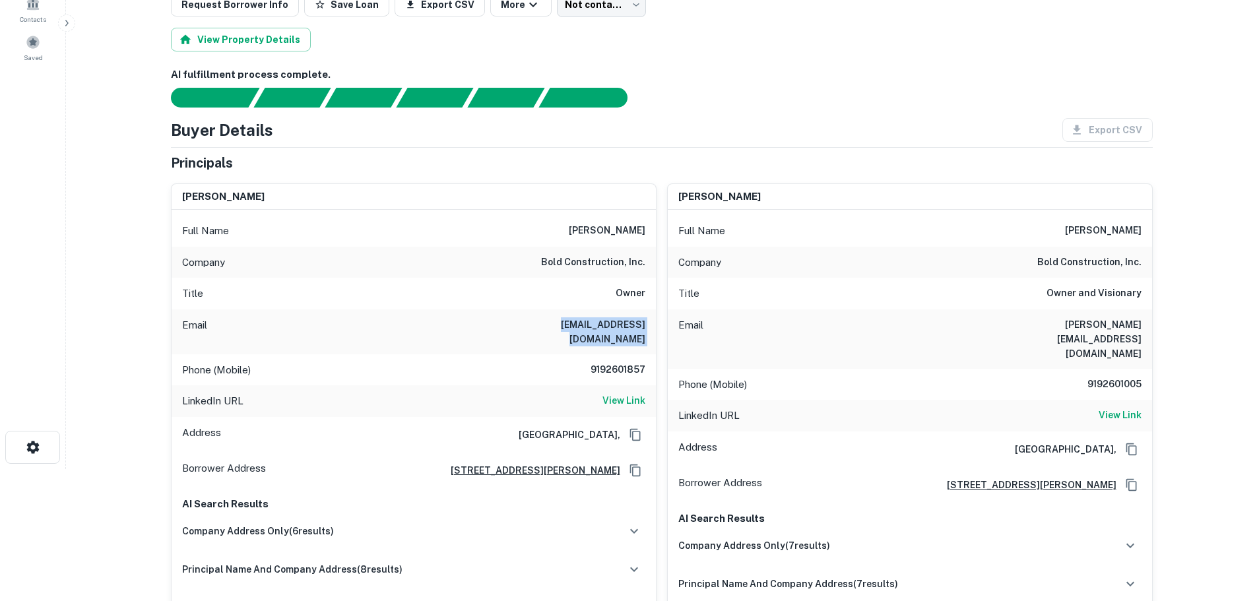
click at [589, 327] on h6 "[EMAIL_ADDRESS][DOMAIN_NAME]" at bounding box center [566, 331] width 158 height 29
click at [611, 362] on h6 "9192601857" at bounding box center [605, 370] width 79 height 16
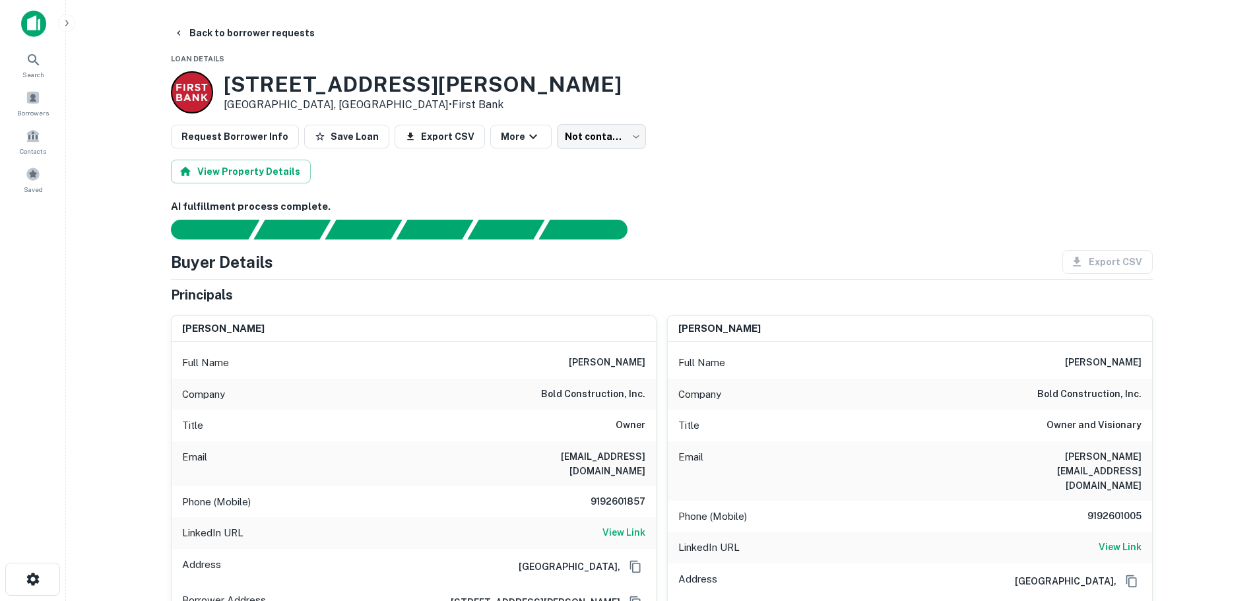
click at [1100, 453] on h6 "[PERSON_NAME][EMAIL_ADDRESS][DOMAIN_NAME]" at bounding box center [1062, 471] width 158 height 44
click at [1112, 509] on h6 "9192601005" at bounding box center [1102, 517] width 79 height 16
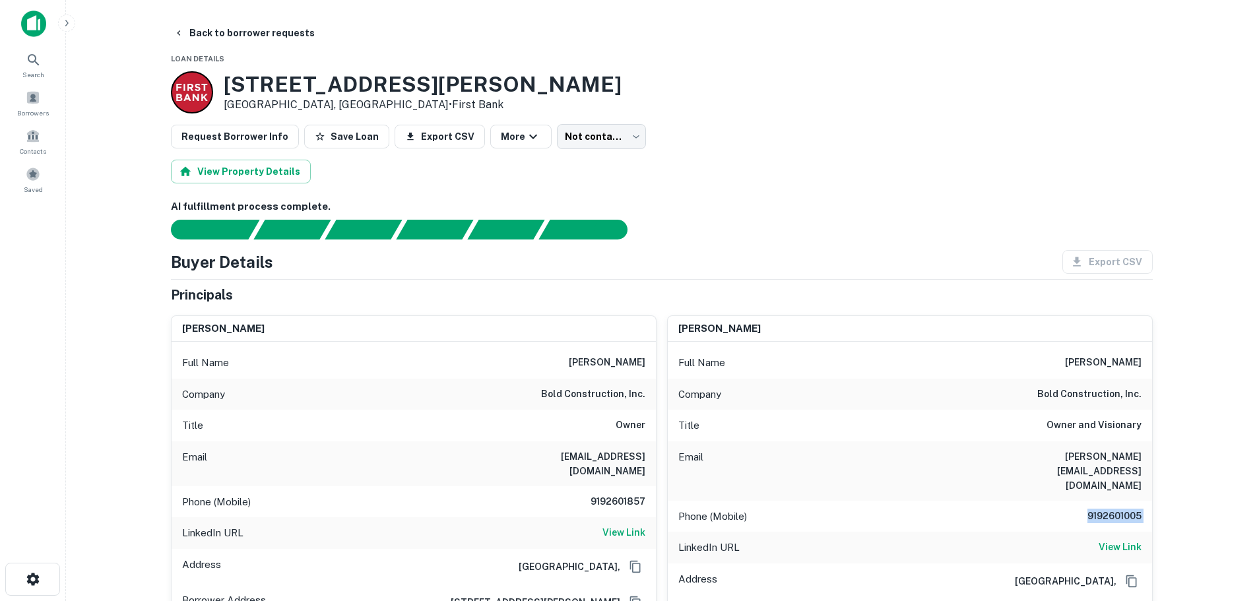
click at [1112, 509] on h6 "9192601005" at bounding box center [1102, 517] width 79 height 16
